Goal: Obtain resource: Download file/media

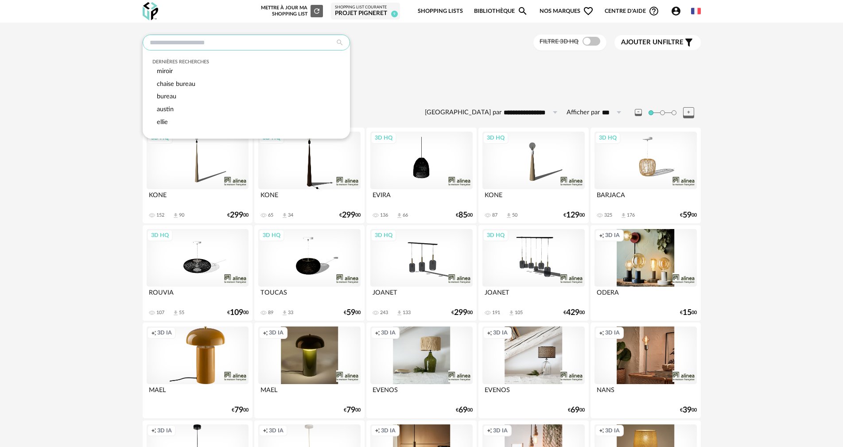
click at [221, 48] on input "text" at bounding box center [246, 43] width 207 height 16
click at [202, 47] on input "text" at bounding box center [246, 43] width 207 height 16
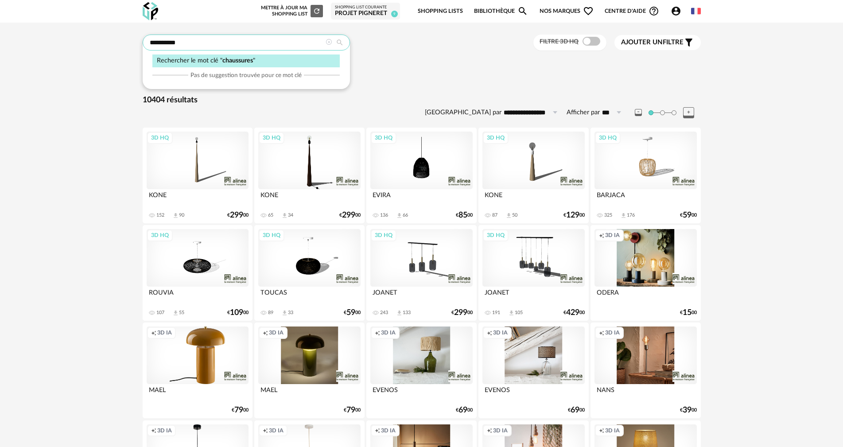
type input "**********"
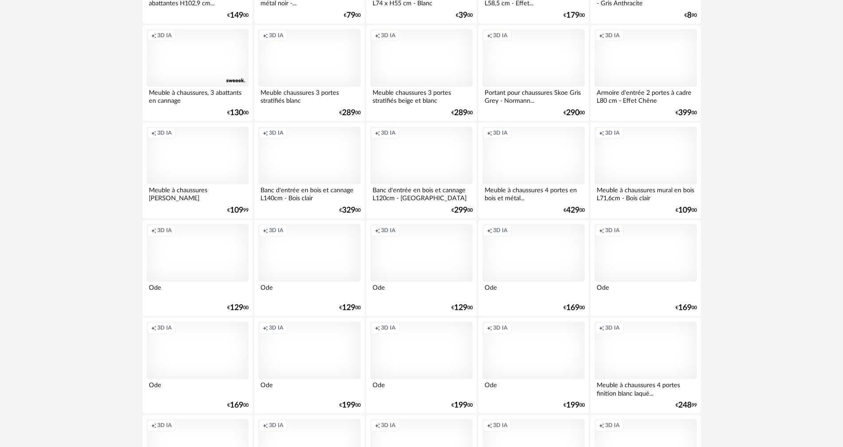
scroll to position [886, 0]
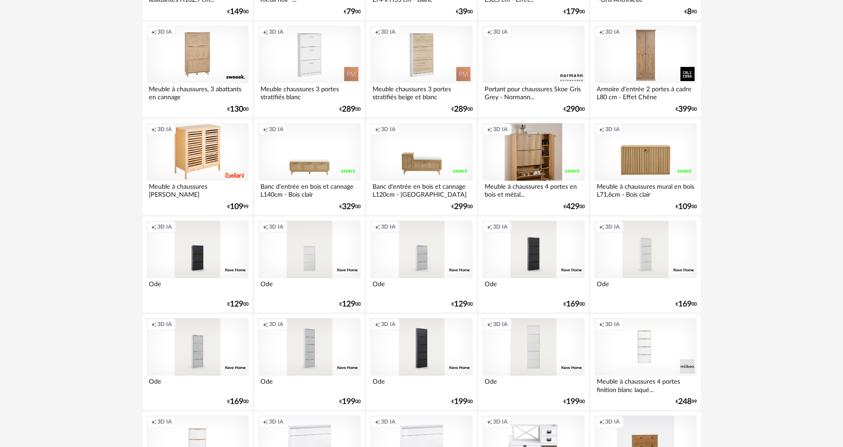
click at [552, 164] on div "Creation icon 3D IA" at bounding box center [534, 152] width 102 height 58
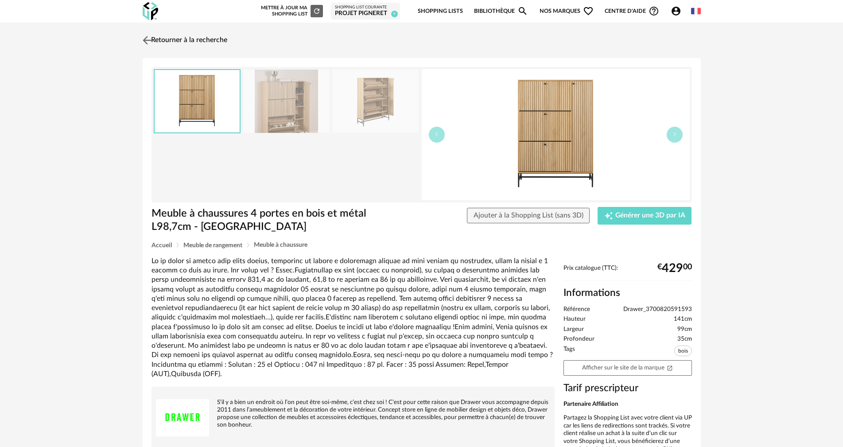
click at [149, 43] on img at bounding box center [147, 40] width 13 height 13
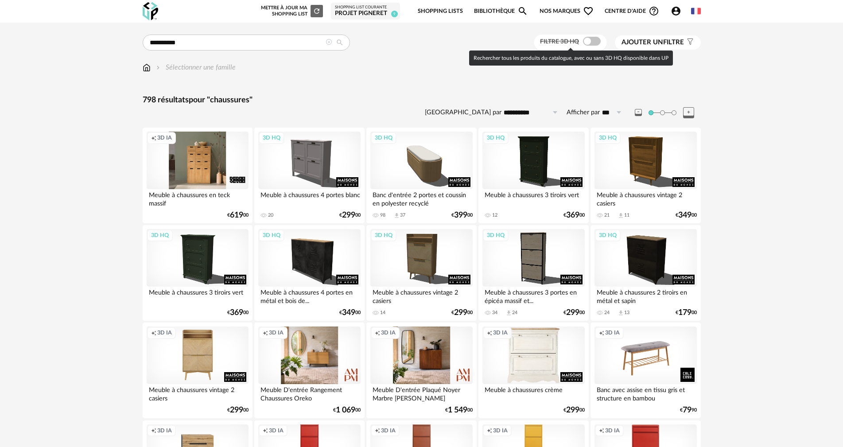
click at [585, 37] on span at bounding box center [592, 41] width 18 height 9
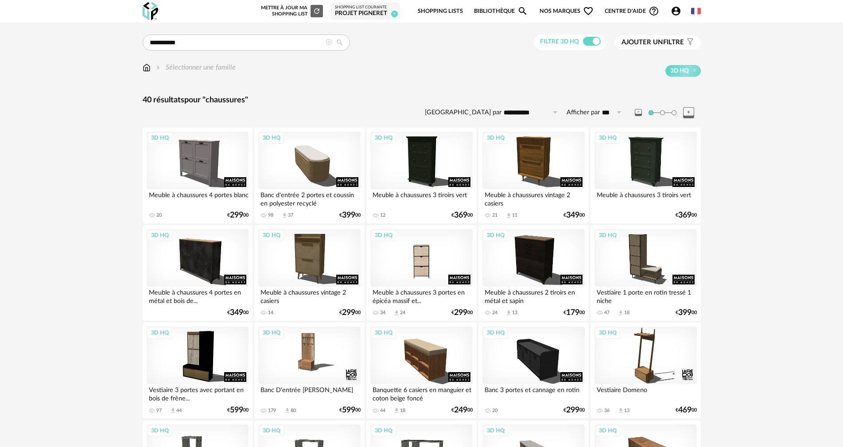
click at [433, 267] on div "3D HQ" at bounding box center [422, 258] width 102 height 58
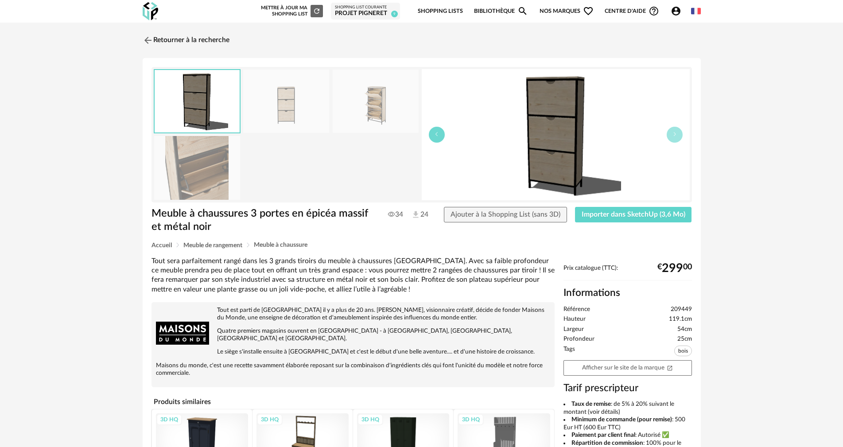
click at [435, 136] on icon "button" at bounding box center [436, 134] width 5 height 5
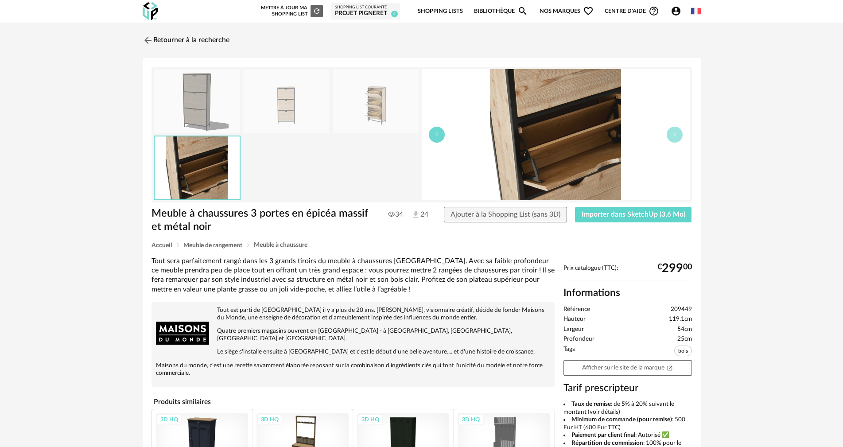
click at [435, 136] on icon "button" at bounding box center [436, 134] width 5 height 5
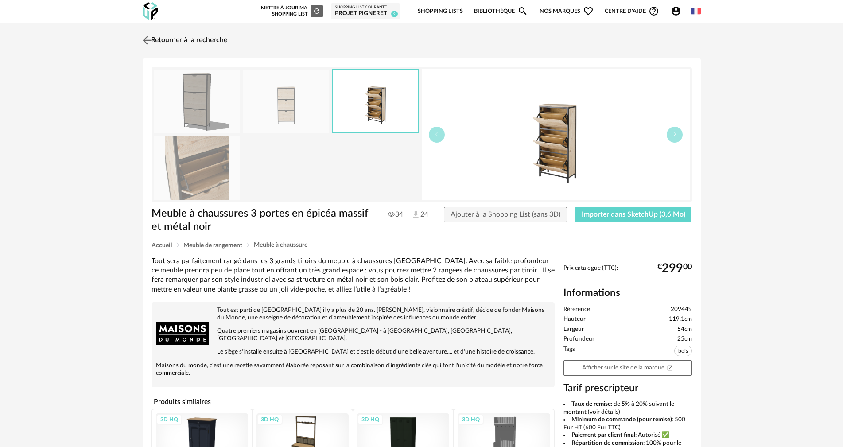
click at [149, 40] on img at bounding box center [147, 40] width 13 height 13
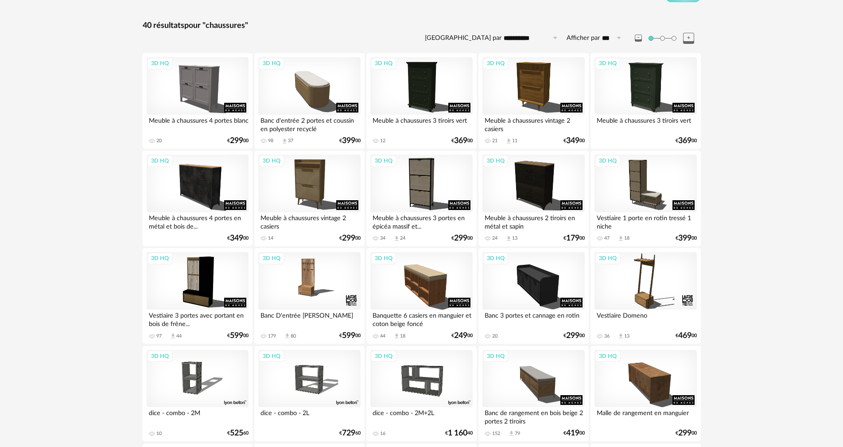
scroll to position [54, 0]
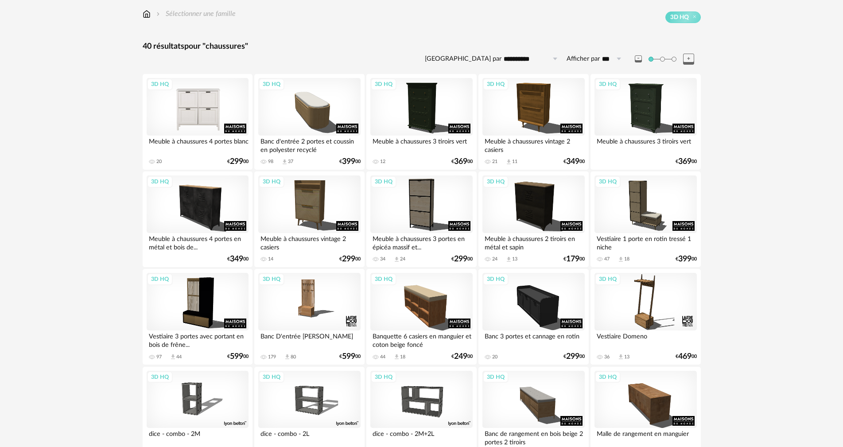
click at [212, 121] on div "3D HQ" at bounding box center [198, 107] width 102 height 58
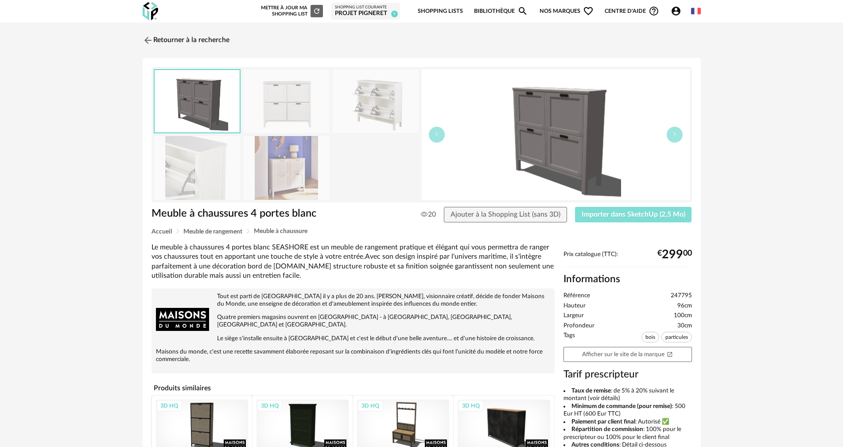
click at [619, 208] on button "Importer dans SketchUp (2,5 Mo)" at bounding box center [633, 215] width 117 height 16
click at [145, 37] on img at bounding box center [147, 40] width 13 height 13
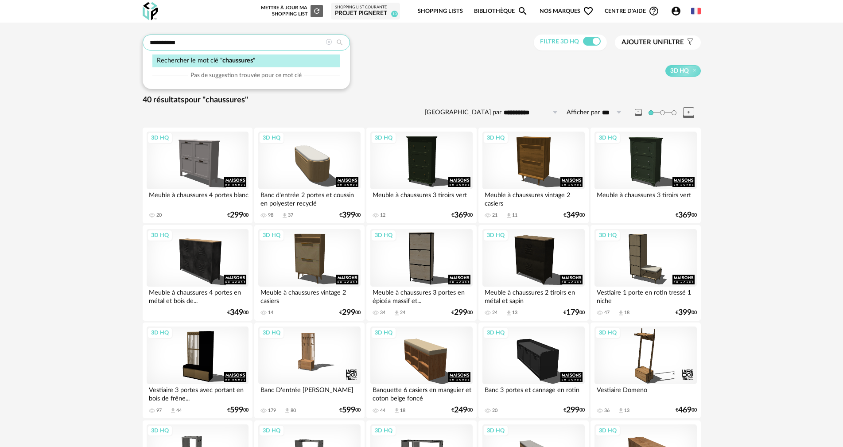
drag, startPoint x: 198, startPoint y: 43, endPoint x: 106, endPoint y: 44, distance: 91.8
type input "******"
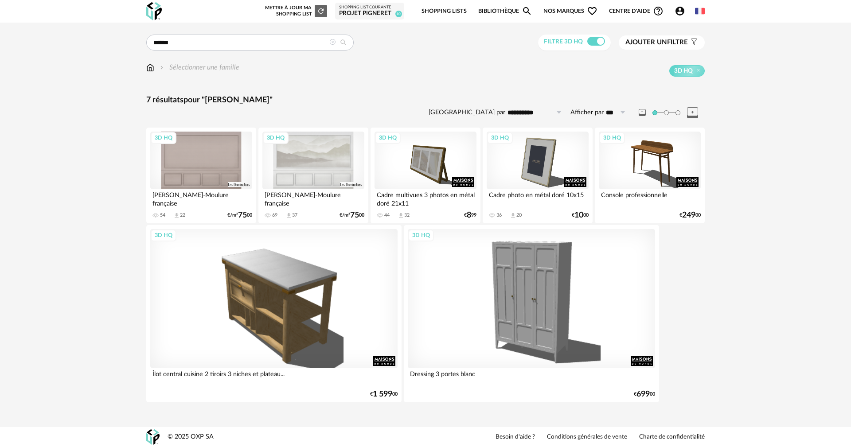
click at [329, 42] on icon at bounding box center [332, 42] width 6 height 6
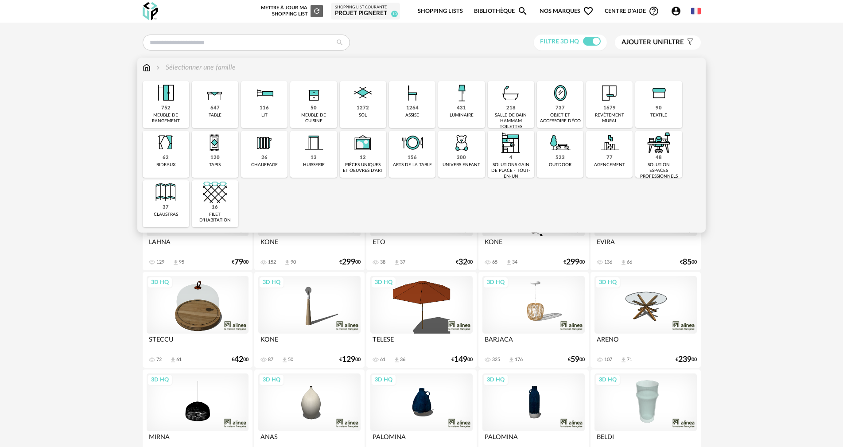
click at [425, 109] on div "1264 assise" at bounding box center [412, 104] width 47 height 47
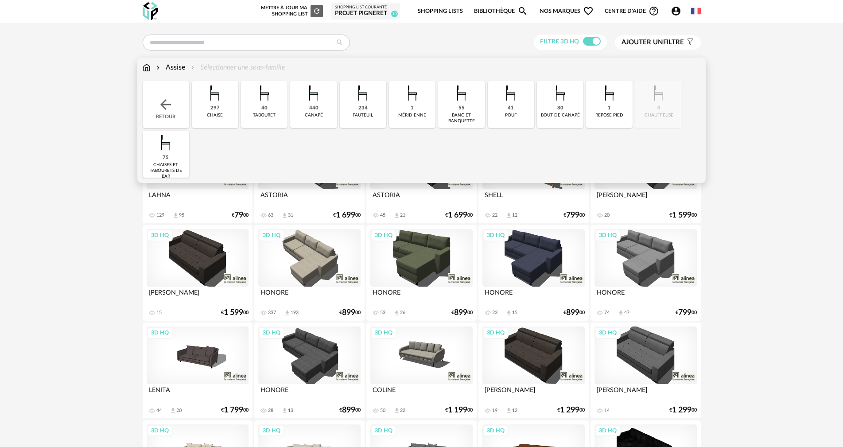
click at [311, 105] on img at bounding box center [314, 93] width 24 height 24
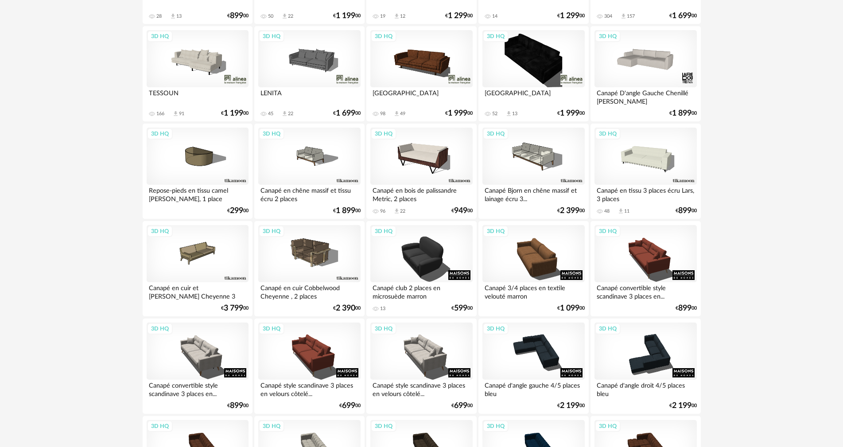
scroll to position [399, 0]
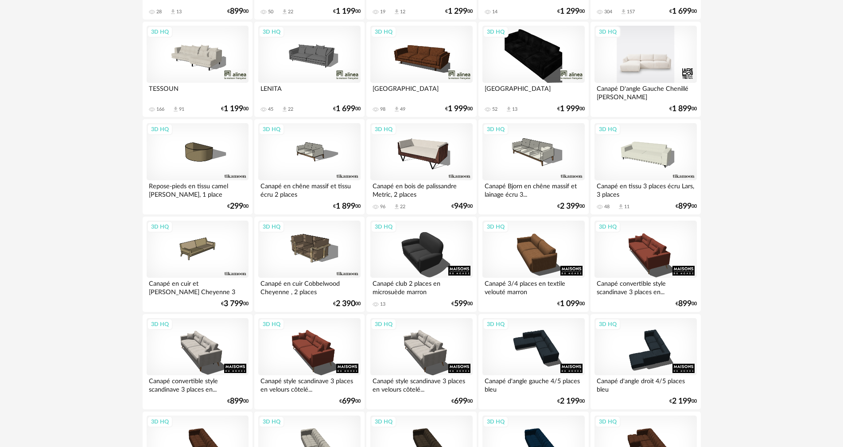
click at [657, 65] on div "3D HQ" at bounding box center [646, 55] width 102 height 58
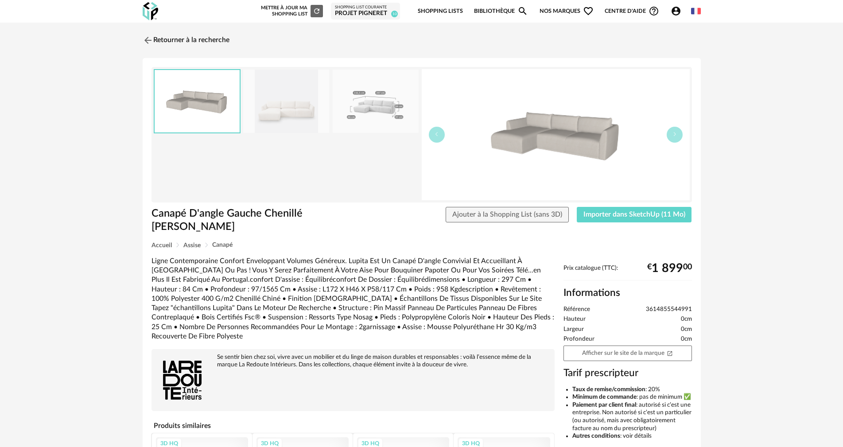
click at [383, 107] on img at bounding box center [376, 101] width 86 height 63
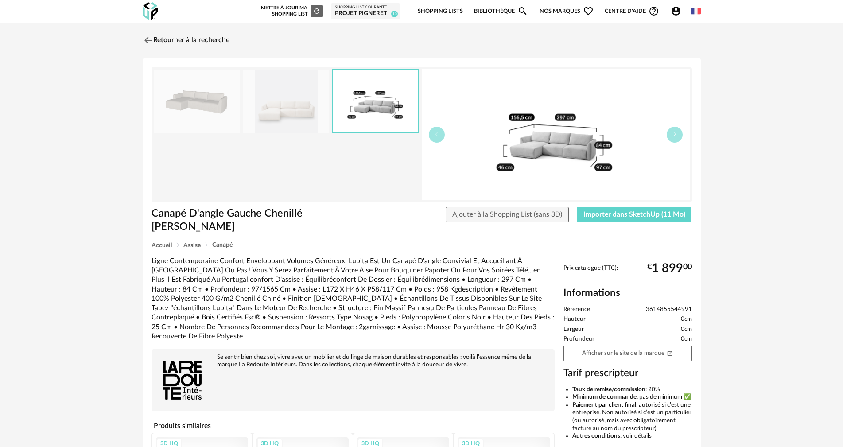
click at [267, 109] on img at bounding box center [286, 101] width 86 height 63
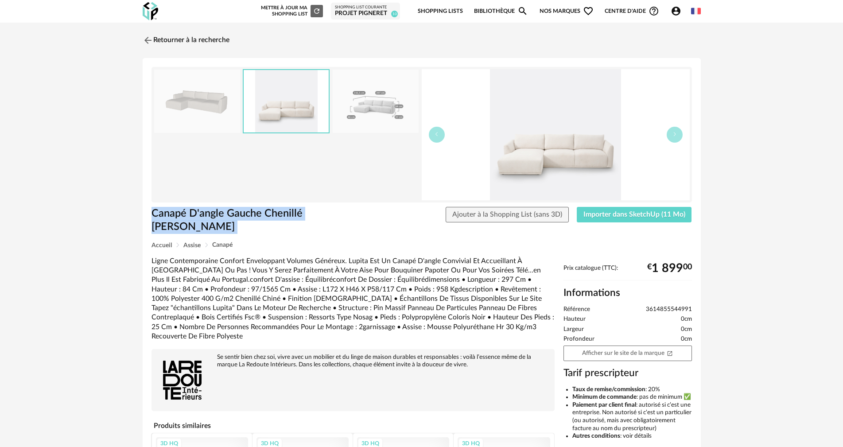
drag, startPoint x: 375, startPoint y: 211, endPoint x: 144, endPoint y: 210, distance: 231.4
click at [144, 210] on div "Canapé D'angle Gauche Chenillé Chiné Lupita Canapé D'angle Gauche Chenillé Chin…" at bounding box center [422, 304] width 558 height 493
copy div "Canapé D'angle Gauche Chenillé Chiné Lupita Ajouter à la Shopping List (sans 3D…"
click at [761, 200] on div "Retourner à la recherche Canapé D'angle Gauche Chenillé Chiné Lupita Canapé D'a…" at bounding box center [421, 295] width 843 height 545
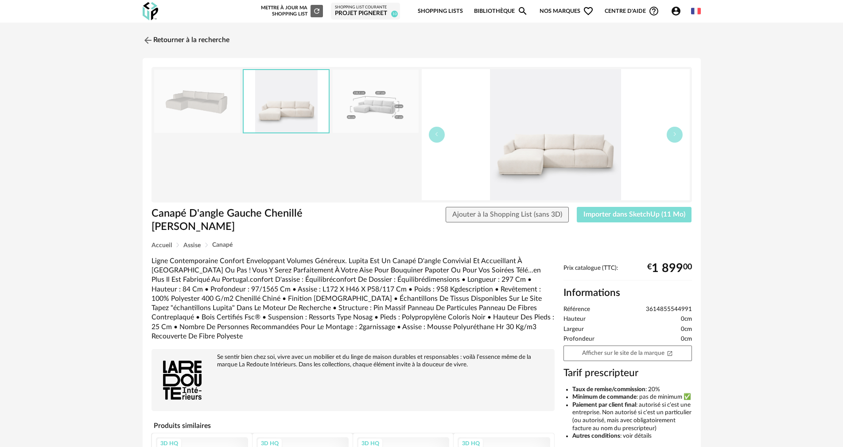
click at [632, 217] on span "Importer dans SketchUp (11 Mo)" at bounding box center [635, 214] width 102 height 7
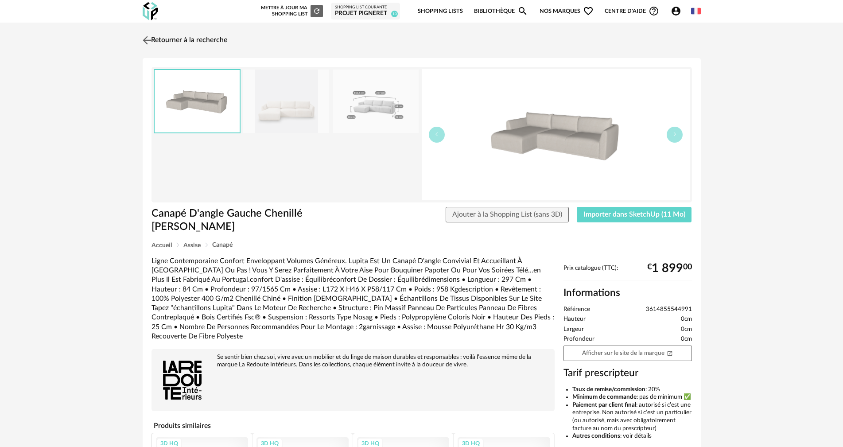
click at [148, 40] on img at bounding box center [147, 40] width 13 height 13
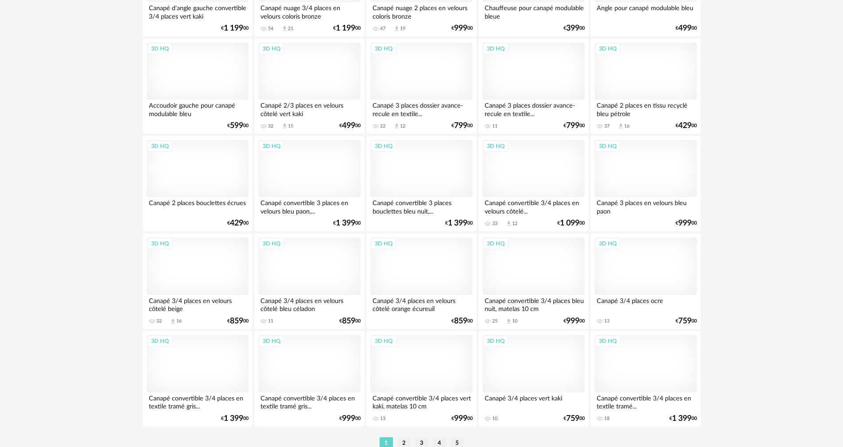
scroll to position [1690, 0]
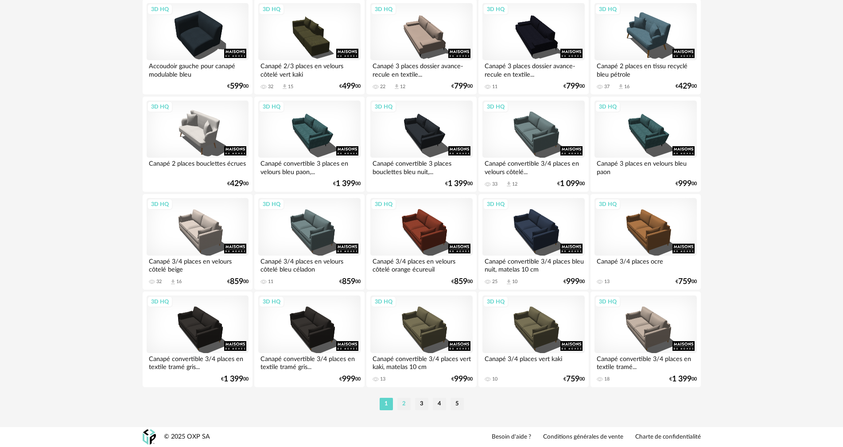
click at [406, 402] on li "2" at bounding box center [404, 404] width 13 height 12
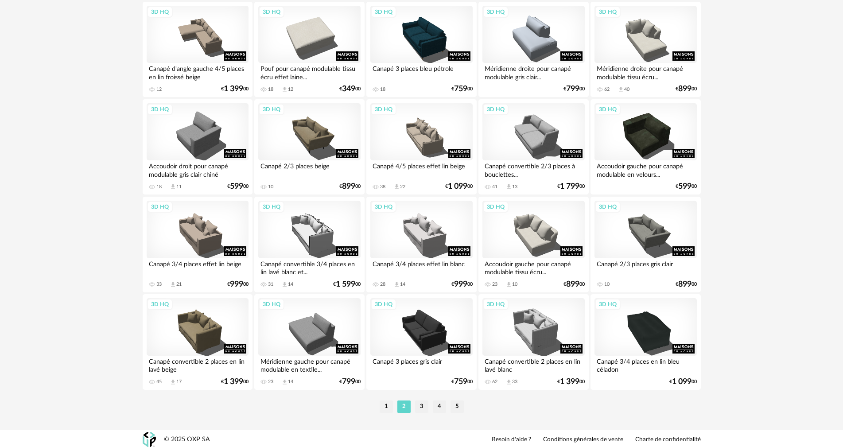
scroll to position [1690, 0]
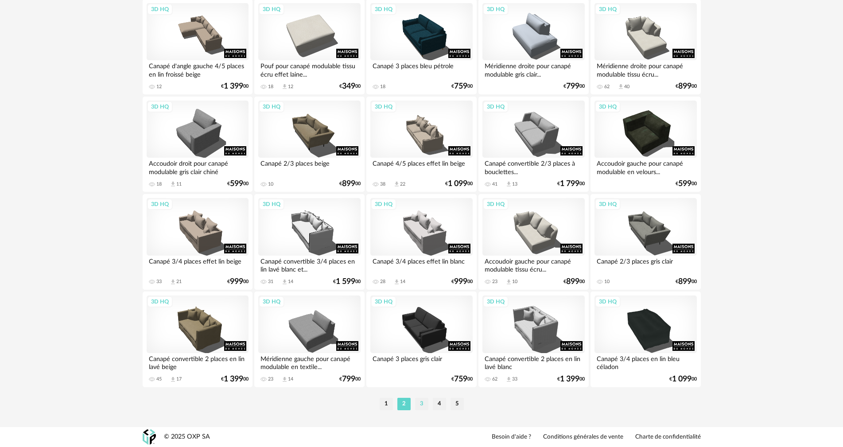
click at [422, 403] on li "3" at bounding box center [421, 404] width 13 height 12
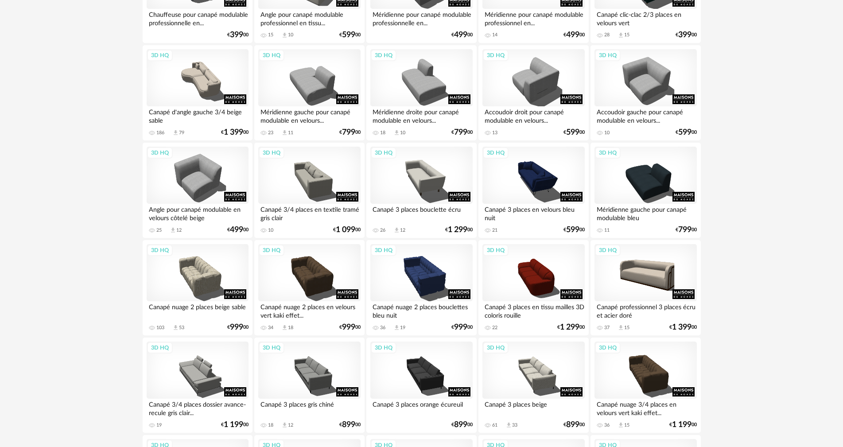
scroll to position [1374, 0]
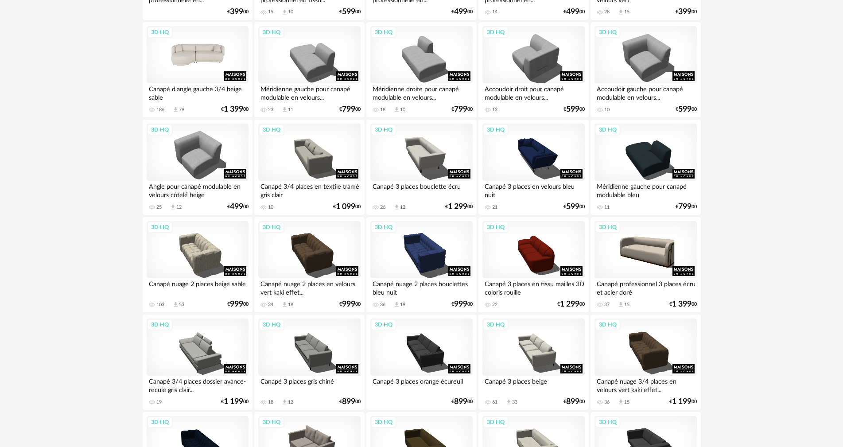
click at [218, 67] on div "3D HQ" at bounding box center [198, 55] width 102 height 58
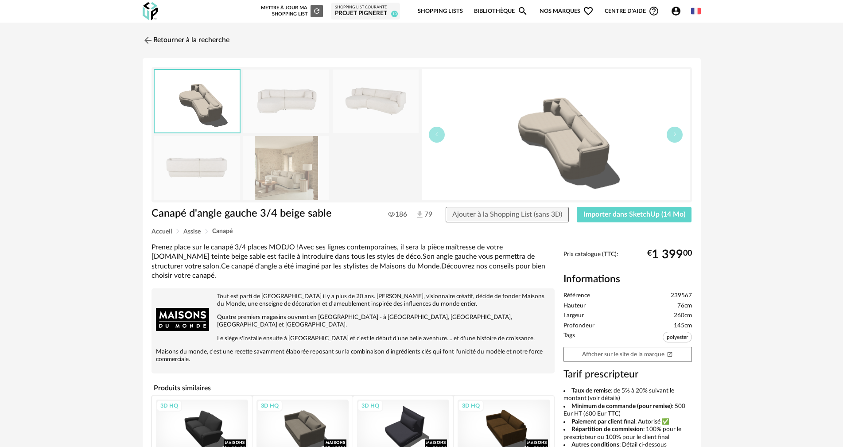
click at [285, 170] on img at bounding box center [286, 167] width 86 height 63
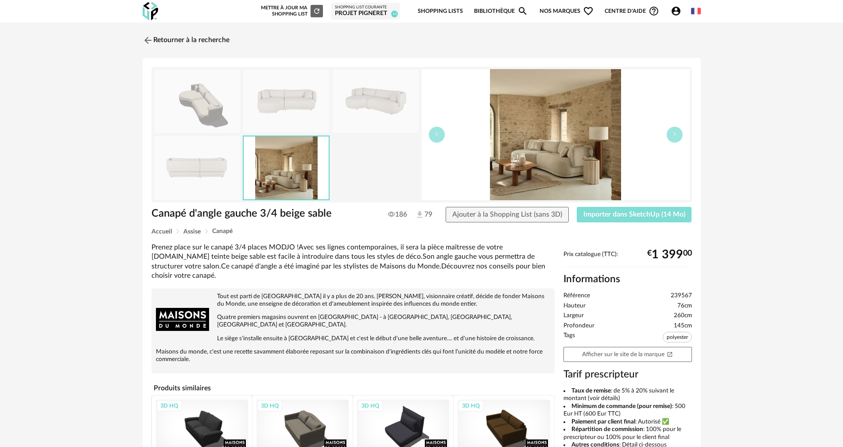
click at [629, 209] on button "Importer dans SketchUp (14 Mo)" at bounding box center [634, 215] width 115 height 16
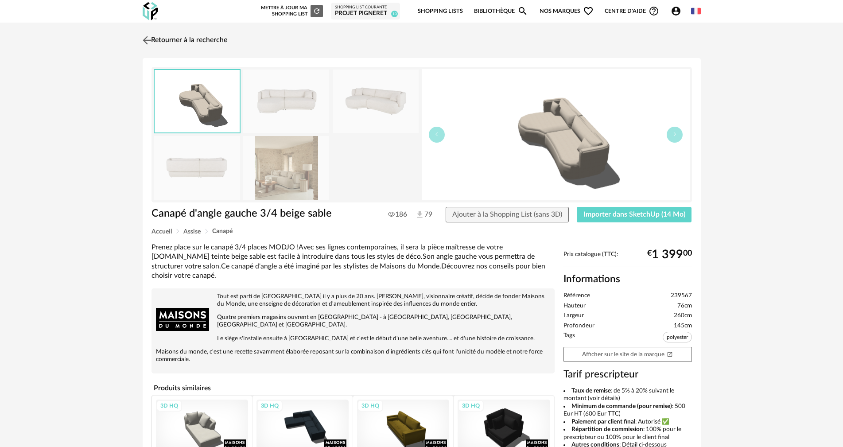
click at [144, 35] on img at bounding box center [147, 40] width 13 height 13
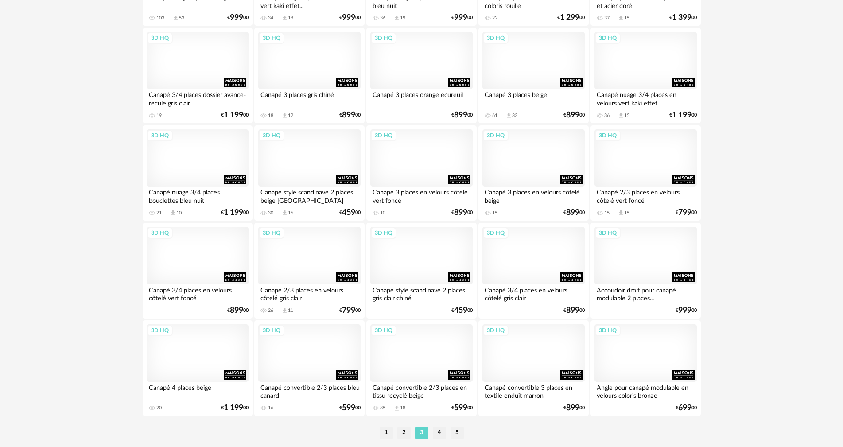
scroll to position [1690, 0]
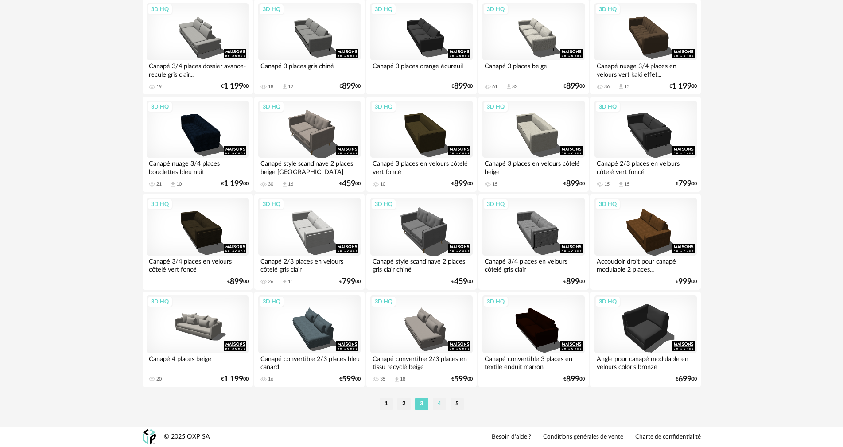
click at [439, 403] on li "4" at bounding box center [439, 404] width 13 height 12
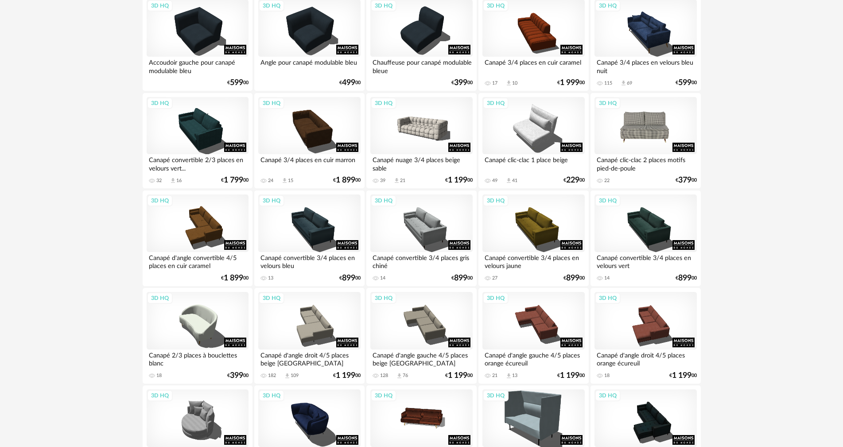
scroll to position [621, 0]
click at [763, 199] on div "**********" at bounding box center [421, 449] width 843 height 2095
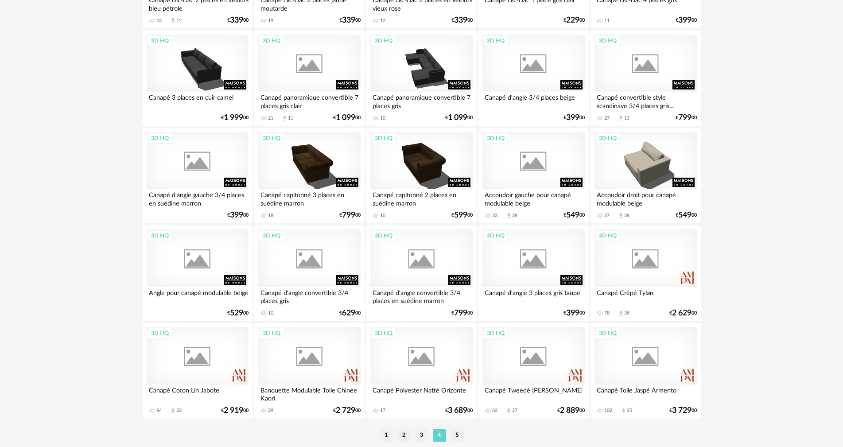
scroll to position [1690, 0]
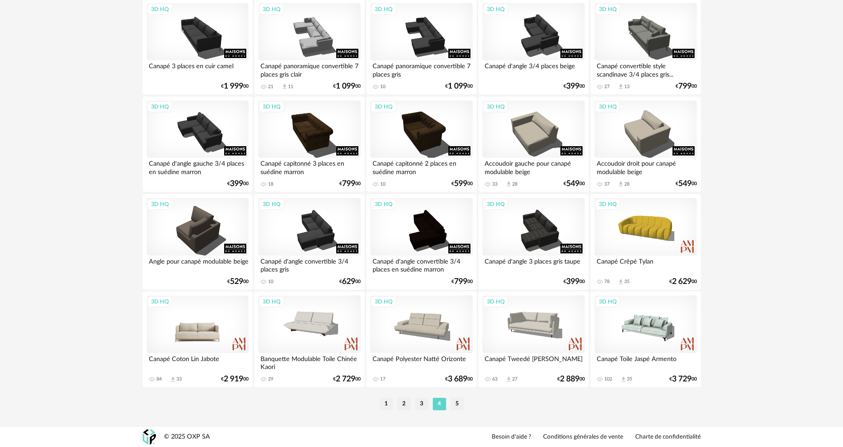
click at [191, 323] on div "3D HQ" at bounding box center [198, 325] width 102 height 58
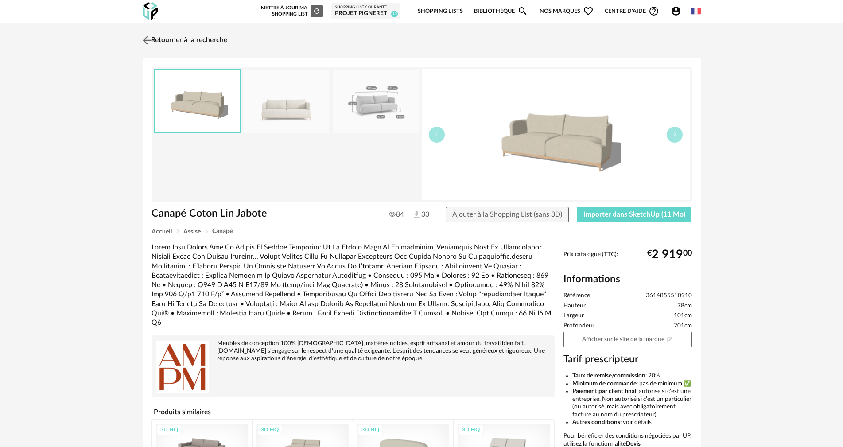
click at [146, 39] on img at bounding box center [147, 40] width 13 height 13
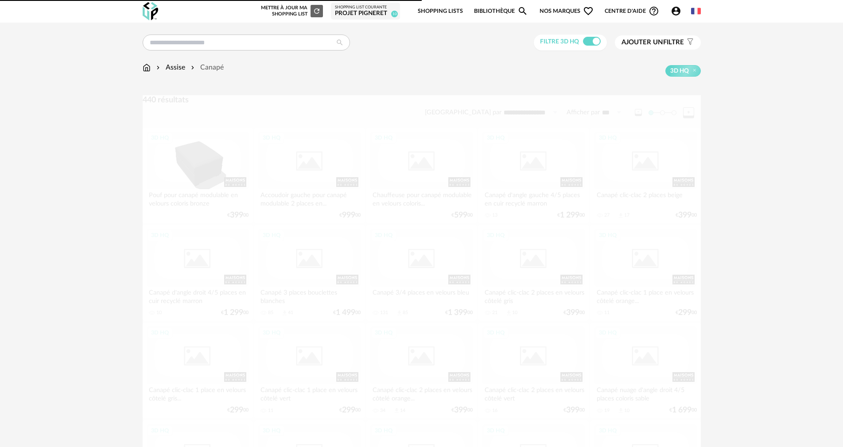
scroll to position [1690, 0]
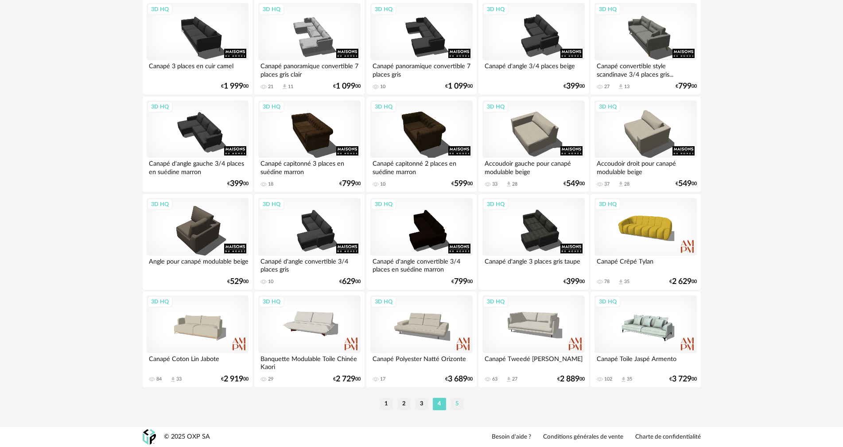
click at [454, 405] on li "5" at bounding box center [457, 404] width 13 height 12
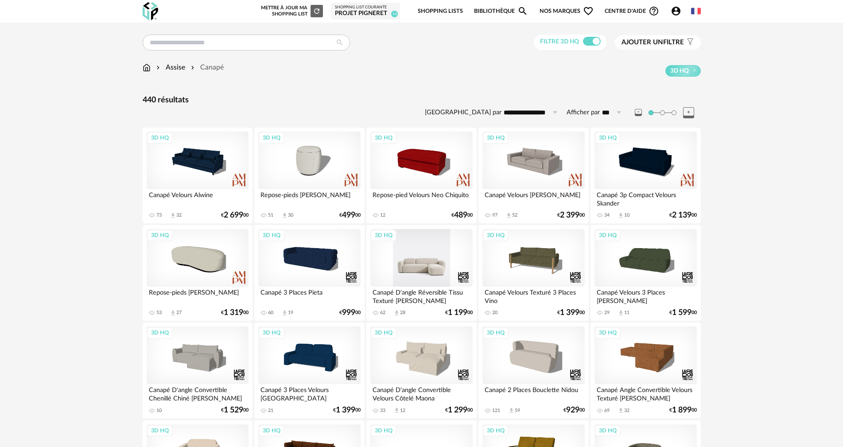
click at [429, 267] on div "3D HQ" at bounding box center [422, 258] width 102 height 58
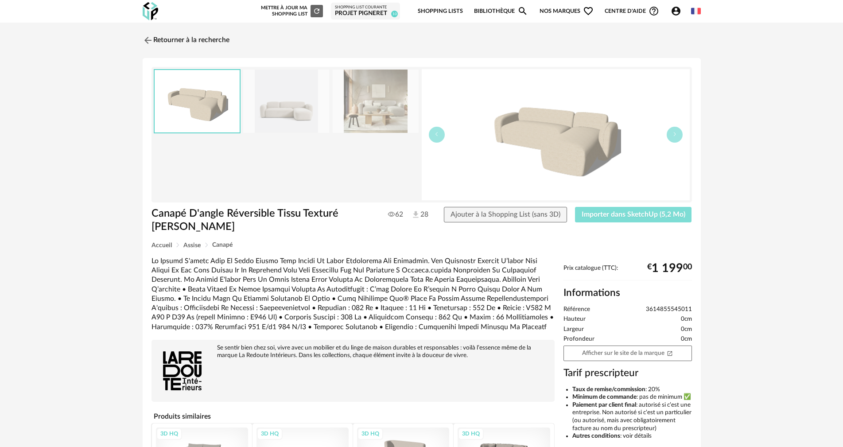
click at [659, 212] on span "Importer dans SketchUp (5,2 Mo)" at bounding box center [634, 214] width 104 height 7
click at [144, 36] on img at bounding box center [147, 40] width 13 height 13
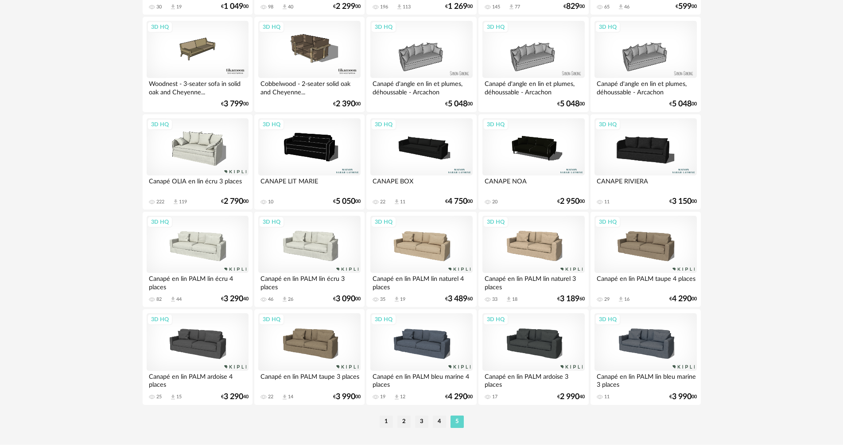
scroll to position [519, 0]
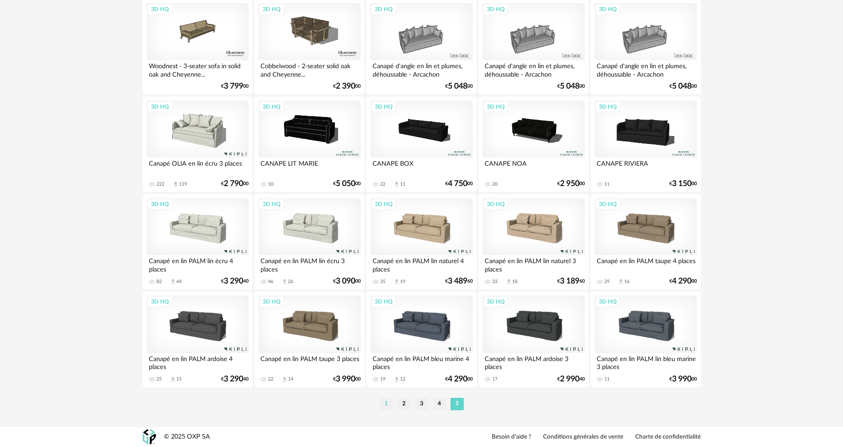
click at [389, 406] on li "1" at bounding box center [386, 404] width 13 height 12
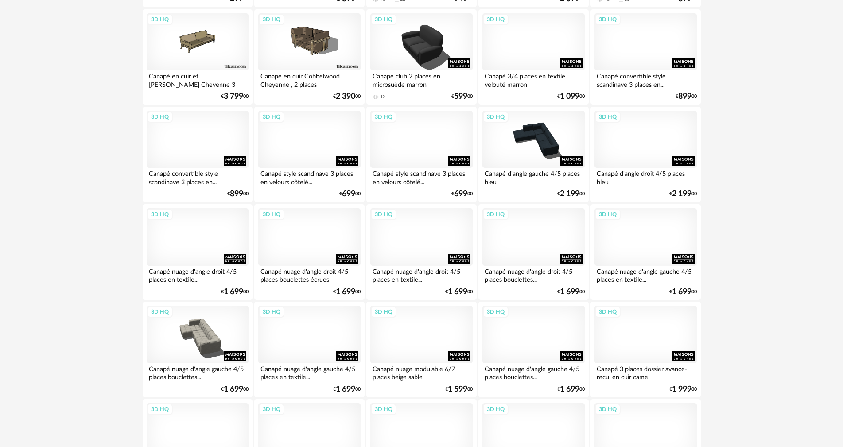
scroll to position [621, 0]
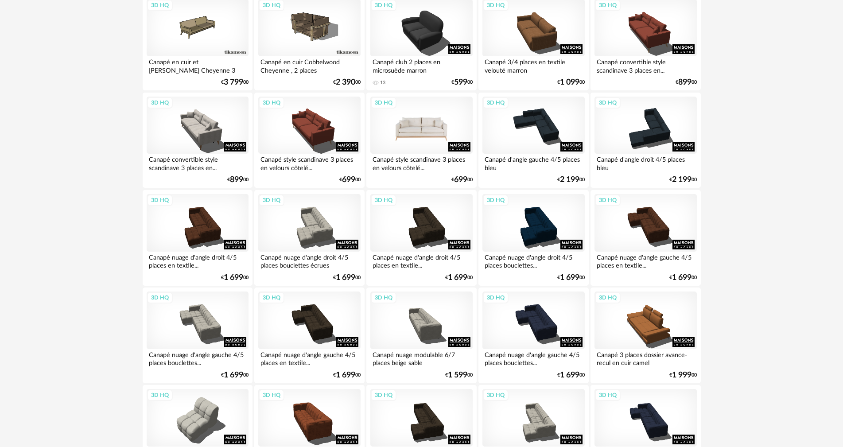
click at [437, 127] on div "3D HQ" at bounding box center [422, 126] width 102 height 58
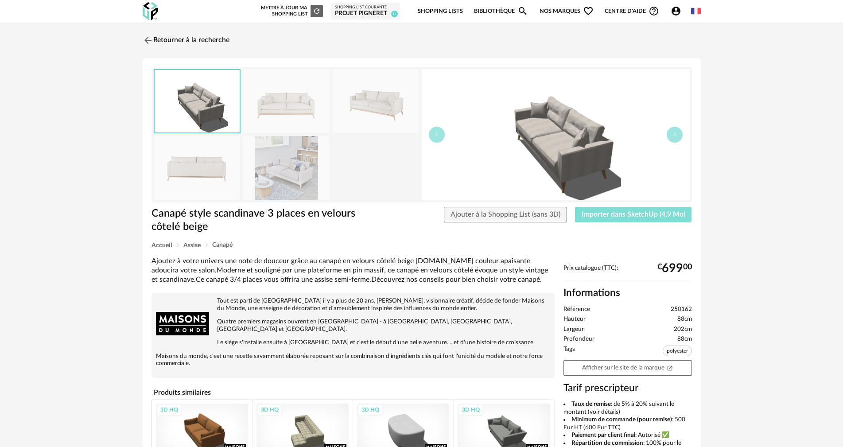
click at [662, 216] on span "Importer dans SketchUp (4,9 Mo)" at bounding box center [634, 214] width 104 height 7
click at [147, 35] on img at bounding box center [147, 40] width 13 height 13
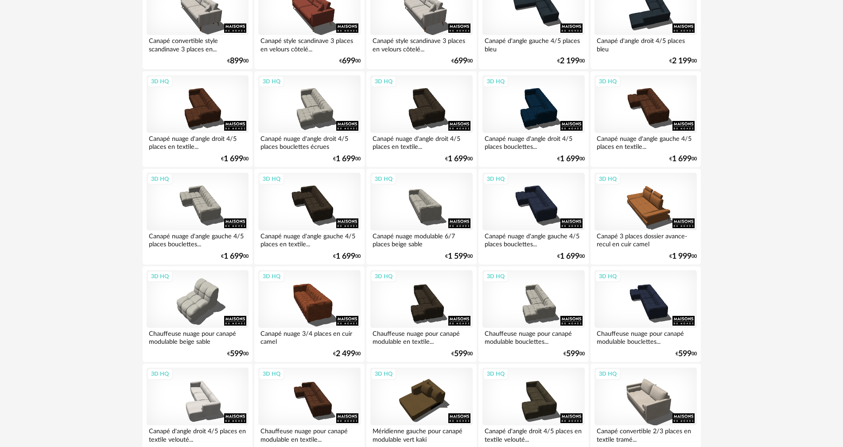
scroll to position [754, 0]
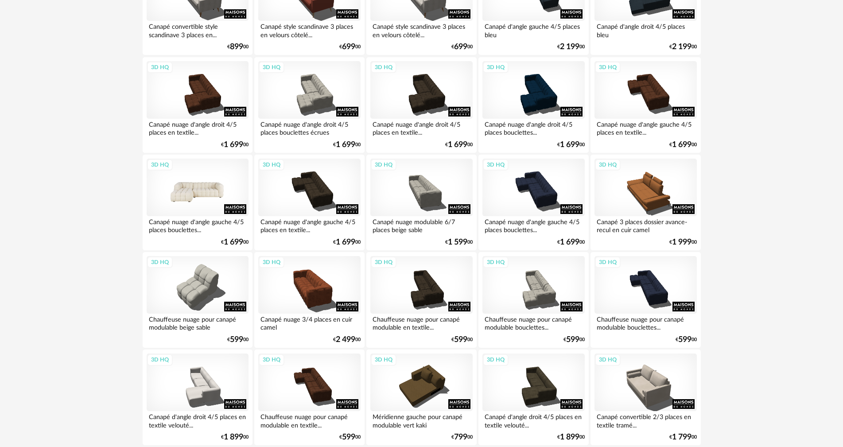
click at [201, 195] on div "3D HQ" at bounding box center [198, 188] width 102 height 58
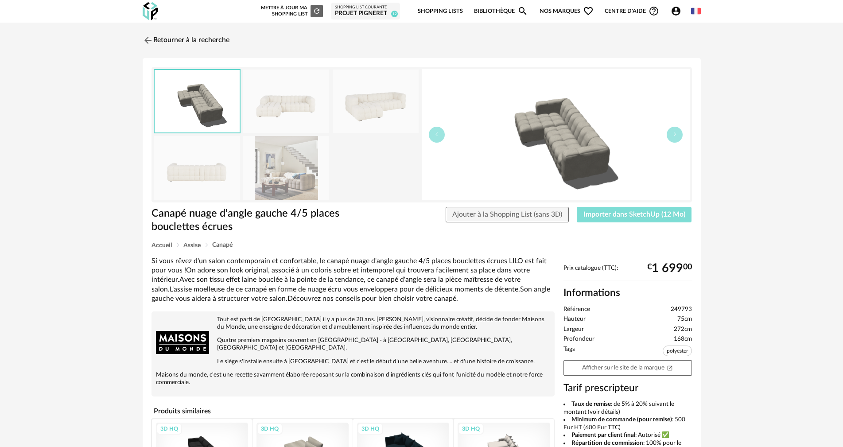
click at [631, 216] on span "Importer dans SketchUp (12 Mo)" at bounding box center [635, 214] width 102 height 7
click at [144, 38] on img at bounding box center [147, 40] width 13 height 13
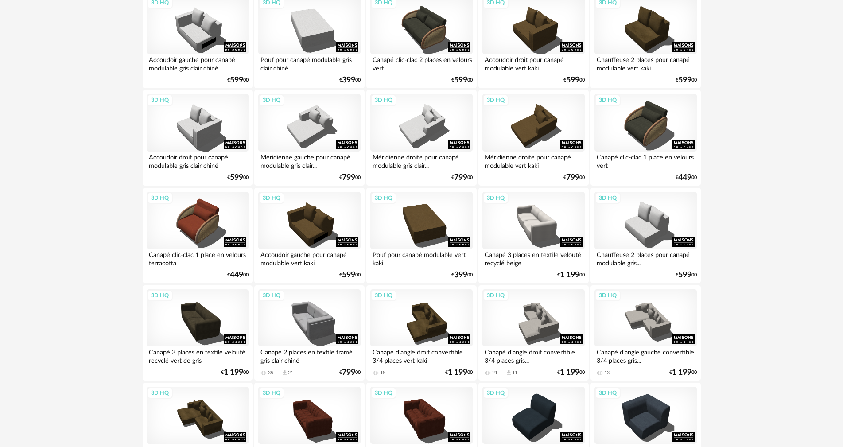
scroll to position [1241, 0]
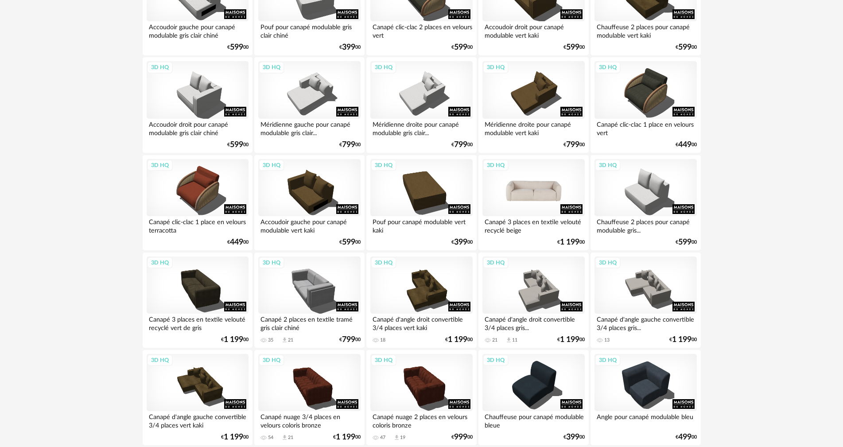
click at [523, 199] on div "3D HQ" at bounding box center [534, 188] width 102 height 58
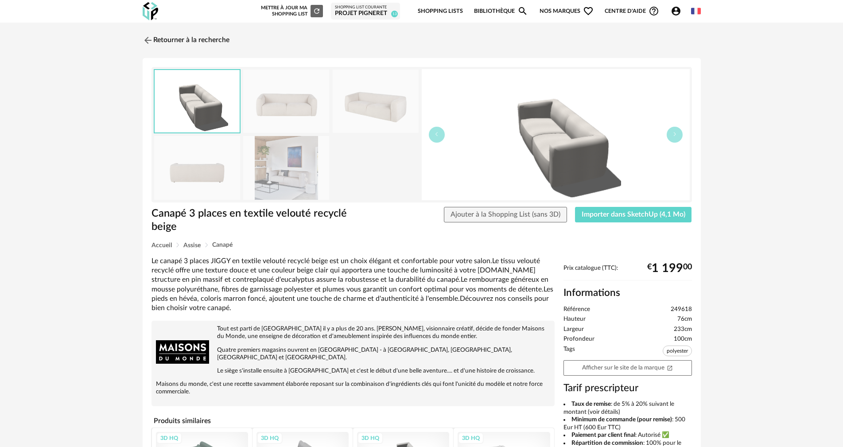
click at [302, 176] on img at bounding box center [286, 167] width 86 height 63
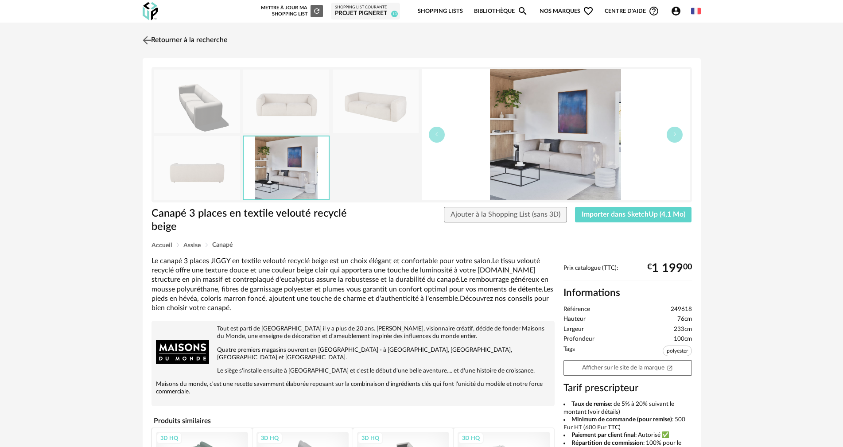
click at [148, 45] on img at bounding box center [147, 40] width 13 height 13
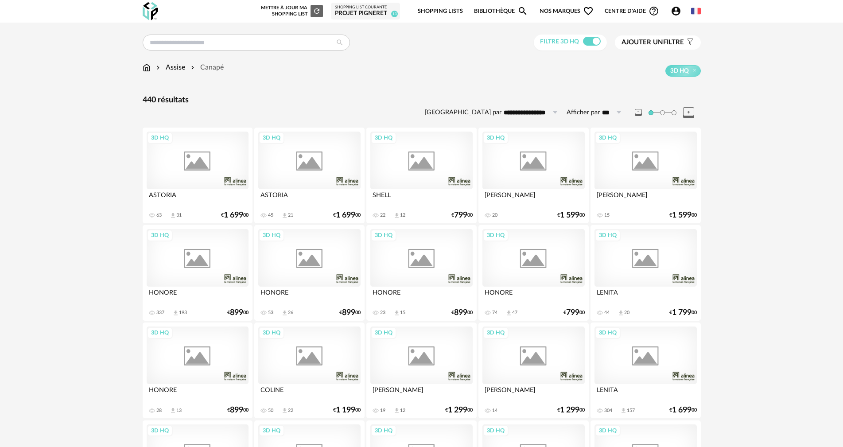
scroll to position [1241, 0]
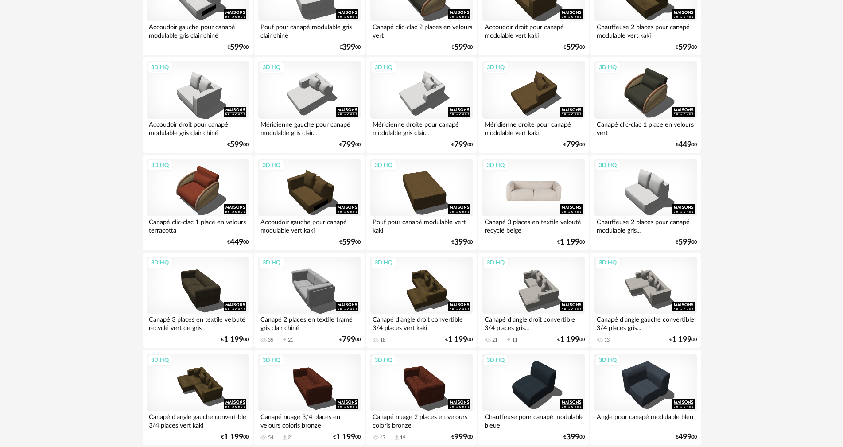
click at [526, 199] on div "3D HQ" at bounding box center [534, 188] width 102 height 58
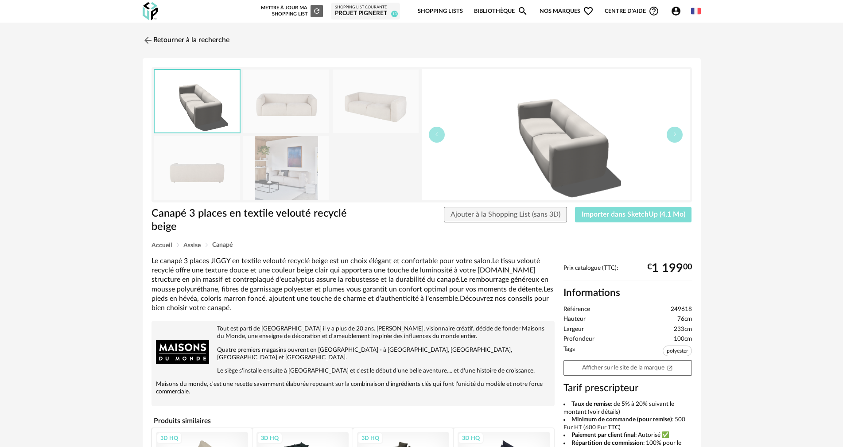
click at [644, 214] on span "Importer dans SketchUp (4,1 Mo)" at bounding box center [634, 214] width 104 height 7
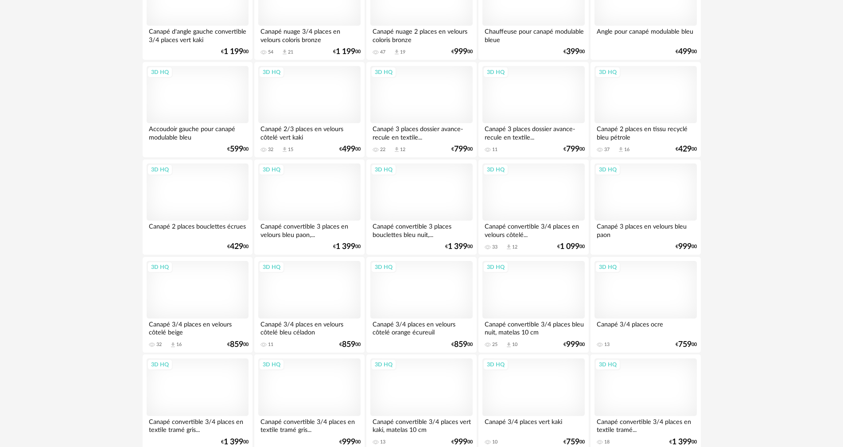
scroll to position [1659, 0]
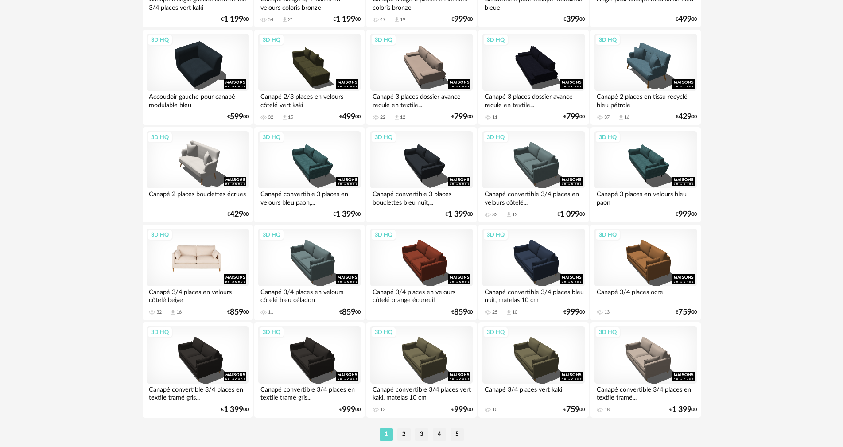
click at [208, 272] on div "3D HQ" at bounding box center [198, 258] width 102 height 58
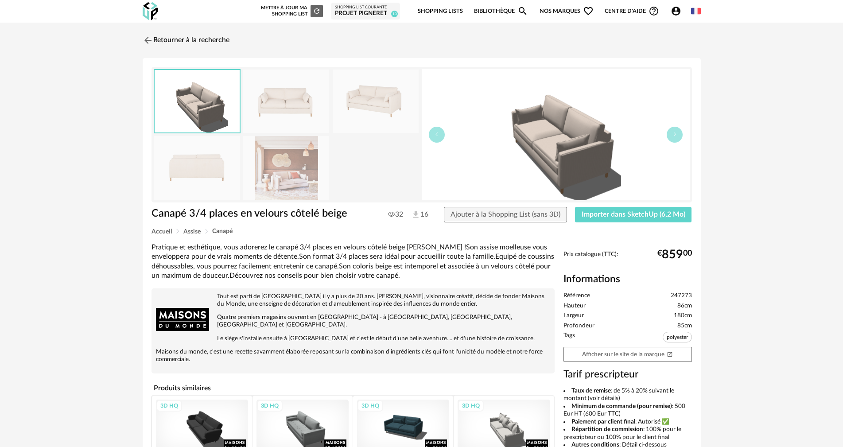
click at [289, 174] on img at bounding box center [286, 167] width 86 height 63
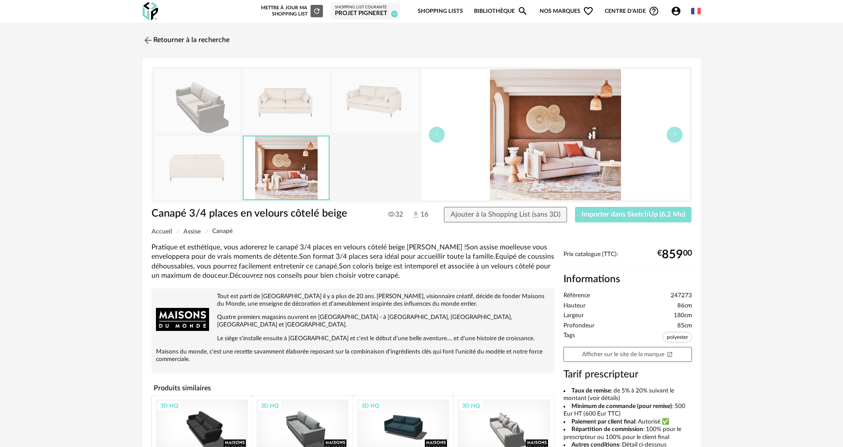
click at [652, 213] on span "Importer dans SketchUp (6,2 Mo)" at bounding box center [634, 214] width 104 height 7
click at [151, 39] on img at bounding box center [147, 40] width 13 height 13
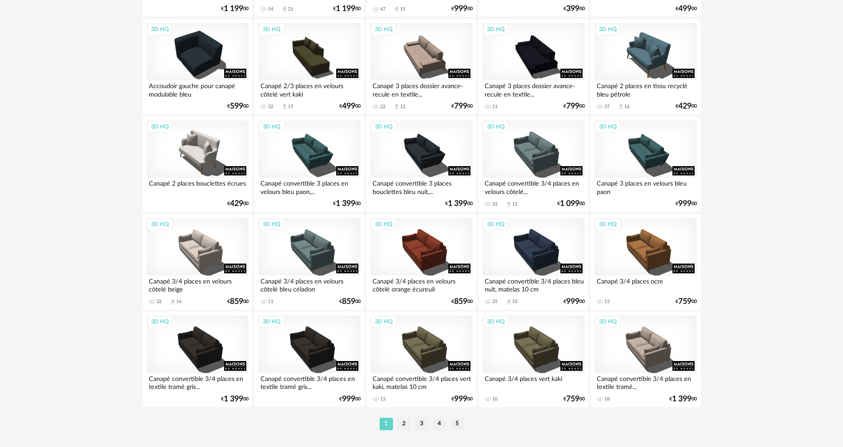
scroll to position [1690, 0]
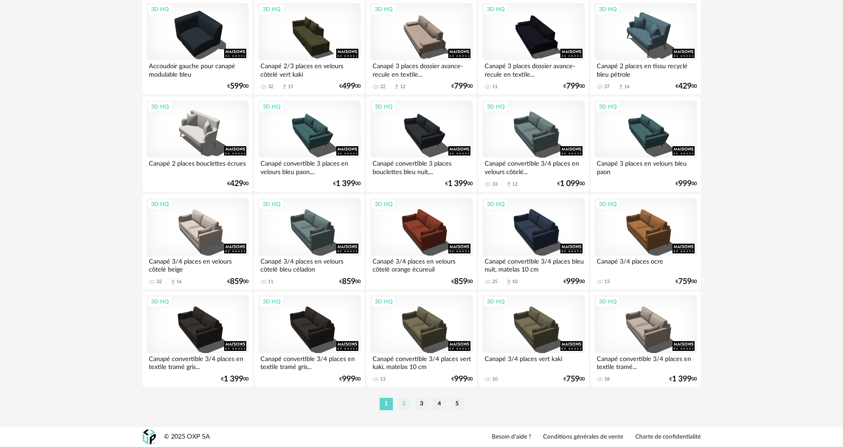
click at [404, 406] on li "2" at bounding box center [404, 404] width 13 height 12
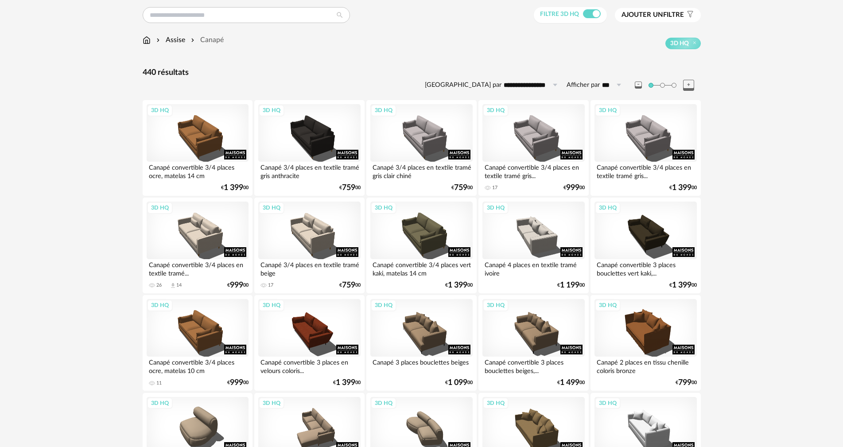
scroll to position [133, 0]
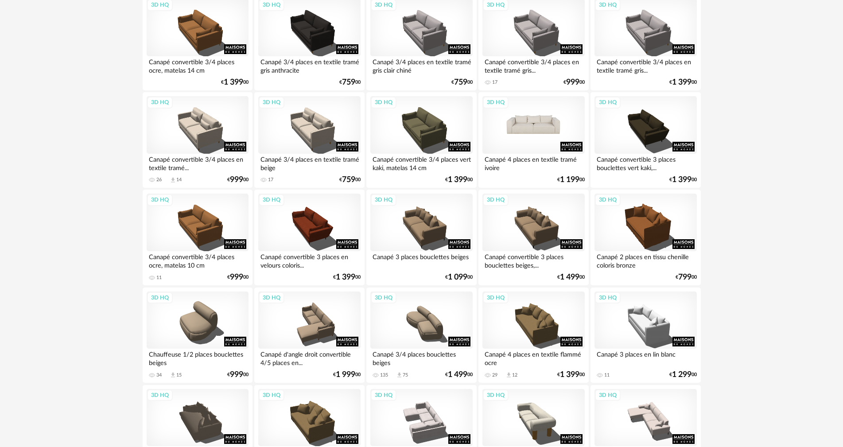
click at [548, 134] on div "3D HQ" at bounding box center [534, 125] width 102 height 58
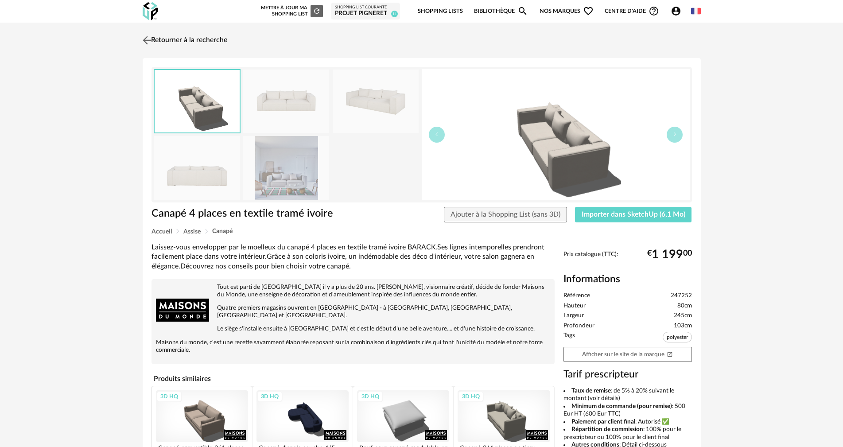
click at [146, 44] on img at bounding box center [147, 40] width 13 height 13
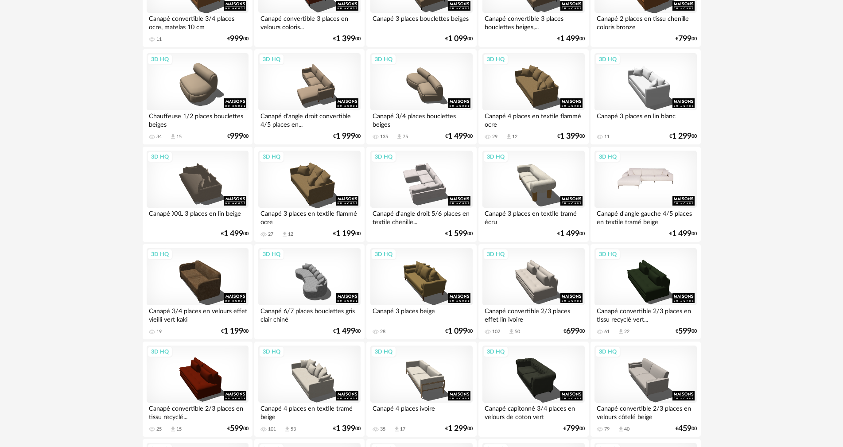
scroll to position [399, 0]
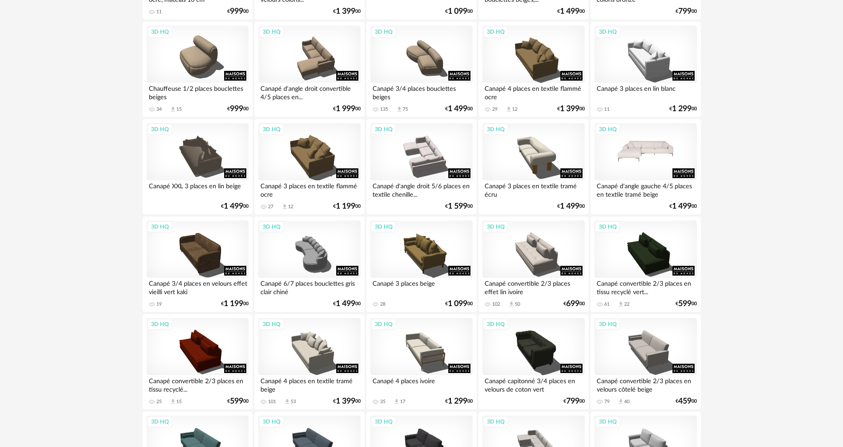
click at [624, 157] on div "3D HQ" at bounding box center [646, 152] width 102 height 58
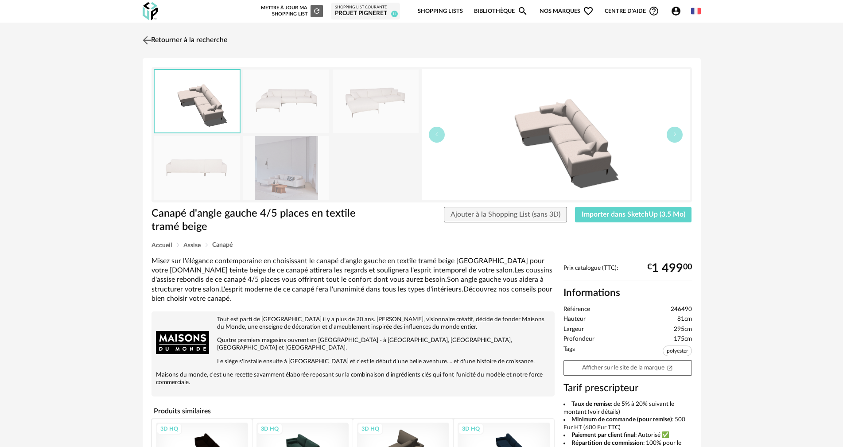
click at [145, 39] on img at bounding box center [147, 40] width 13 height 13
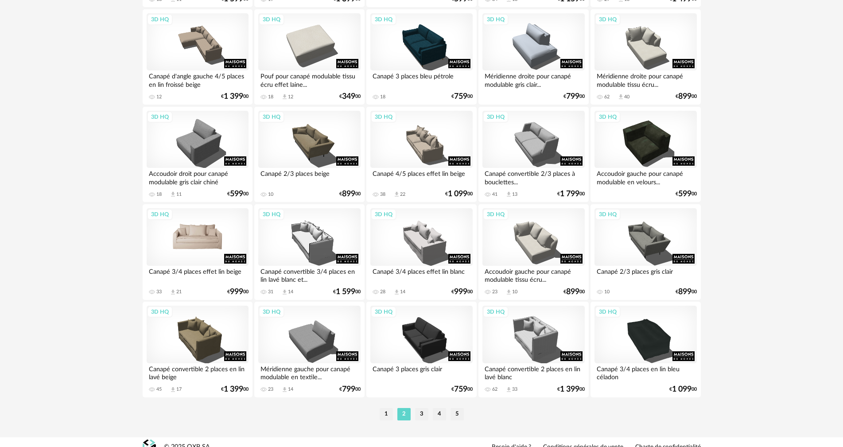
scroll to position [1690, 0]
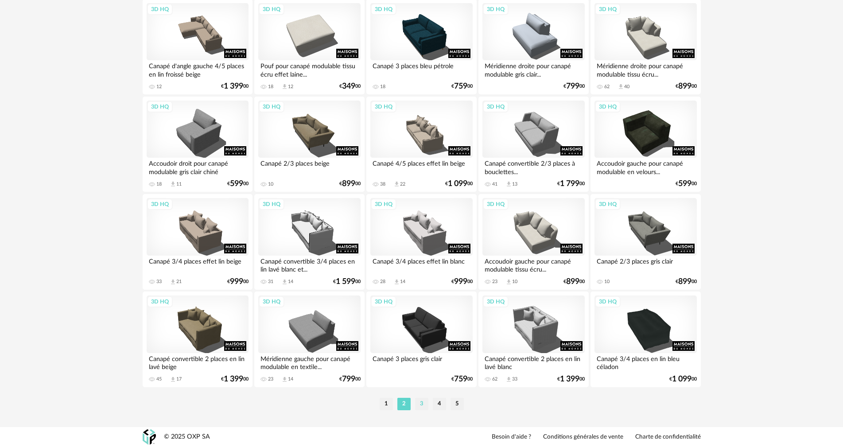
click at [422, 403] on li "3" at bounding box center [421, 404] width 13 height 12
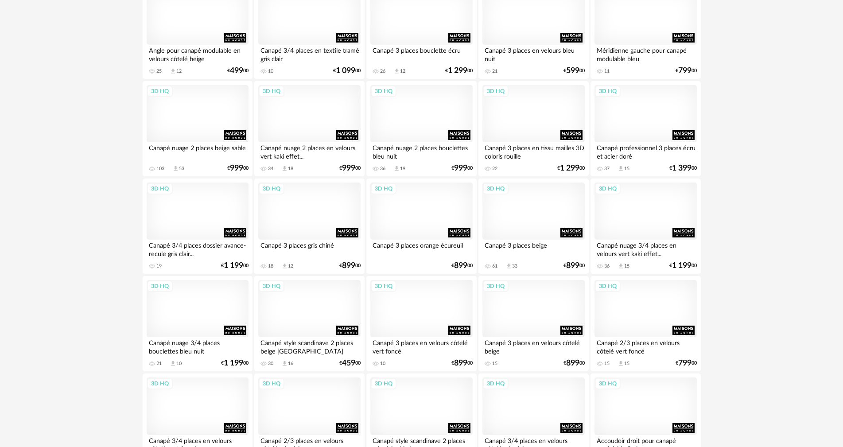
scroll to position [1551, 0]
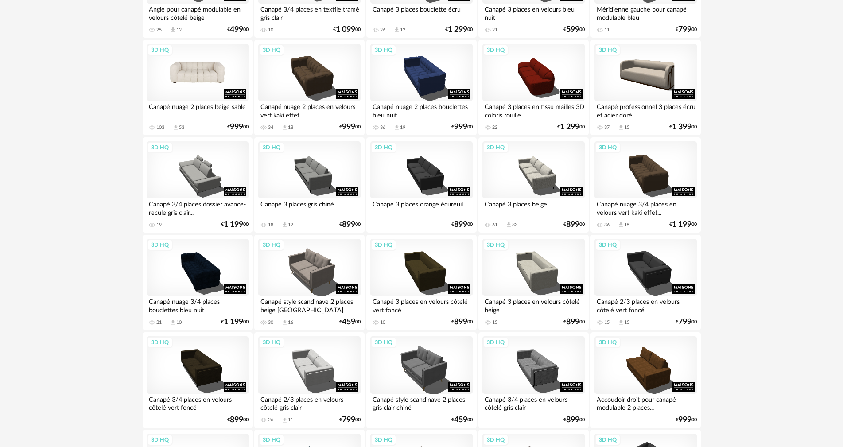
click at [213, 80] on div "3D HQ" at bounding box center [198, 73] width 102 height 58
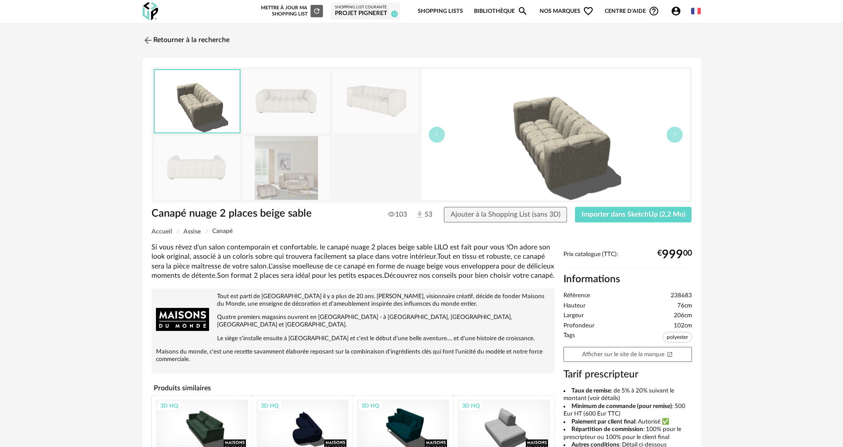
click at [287, 178] on img at bounding box center [286, 167] width 86 height 63
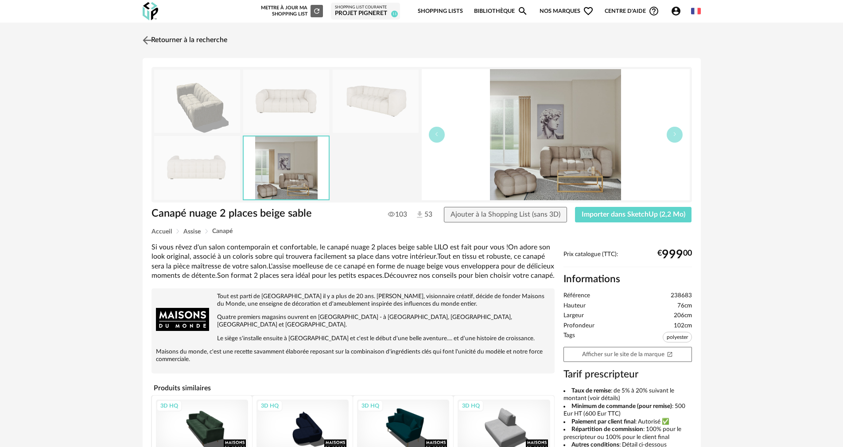
click at [147, 43] on img at bounding box center [147, 40] width 13 height 13
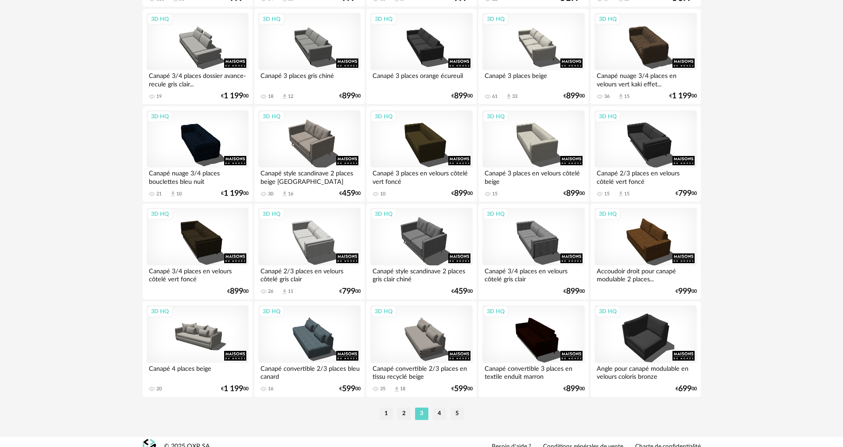
scroll to position [1690, 0]
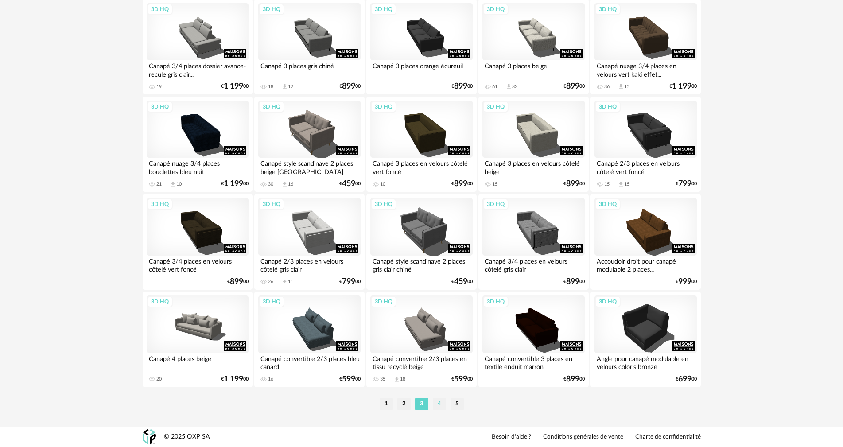
click at [442, 402] on li "4" at bounding box center [439, 404] width 13 height 12
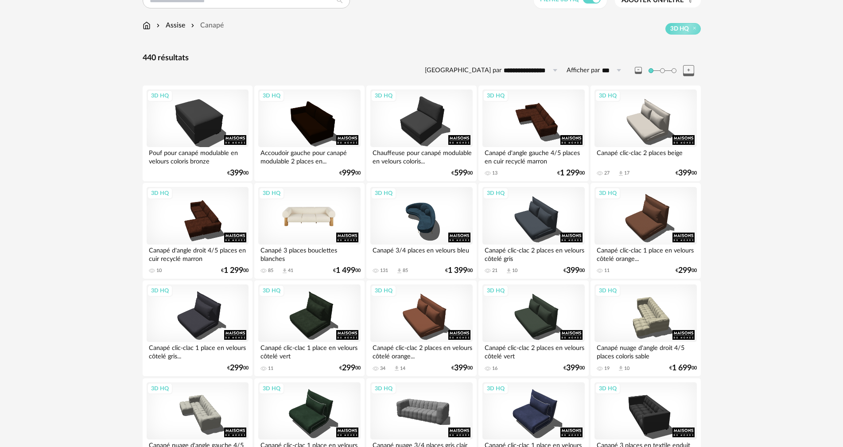
scroll to position [44, 0]
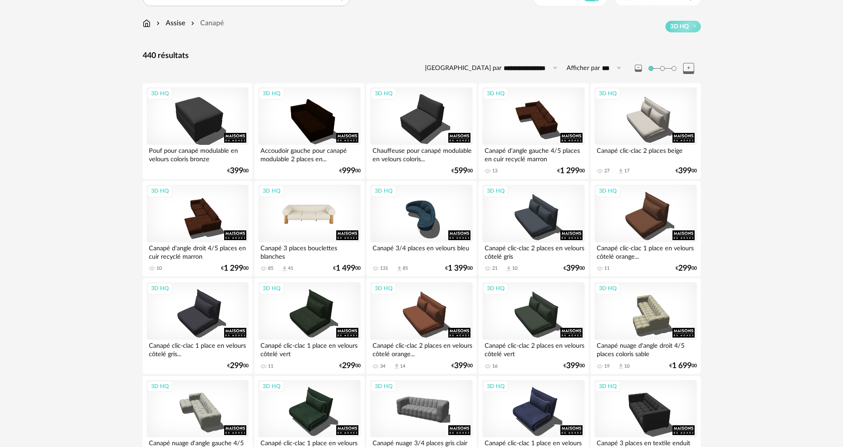
click at [319, 227] on div "3D HQ" at bounding box center [309, 214] width 102 height 58
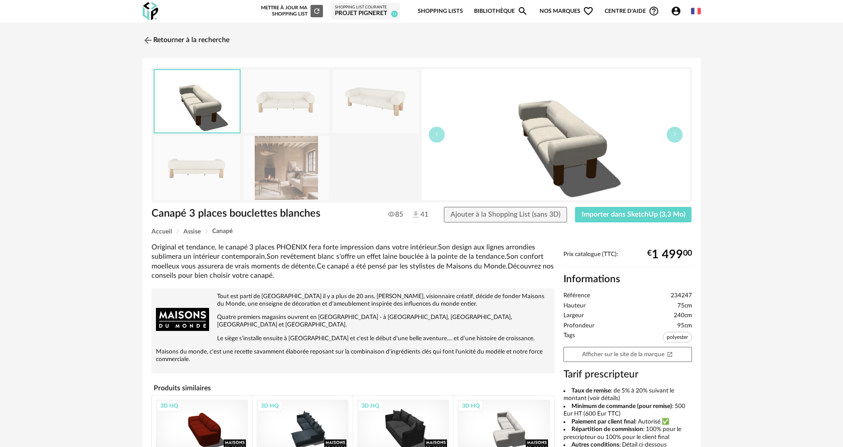
click at [295, 186] on img at bounding box center [286, 167] width 86 height 63
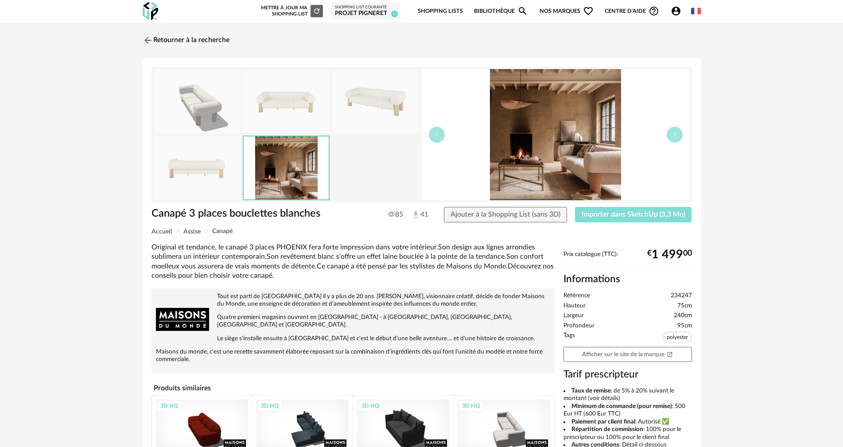
click at [640, 215] on span "Importer dans SketchUp (3,3 Mo)" at bounding box center [634, 214] width 104 height 7
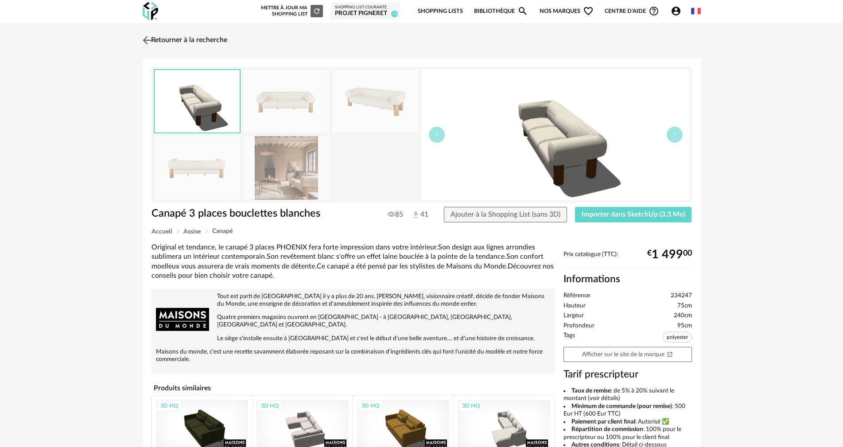
click at [147, 36] on img at bounding box center [147, 40] width 13 height 13
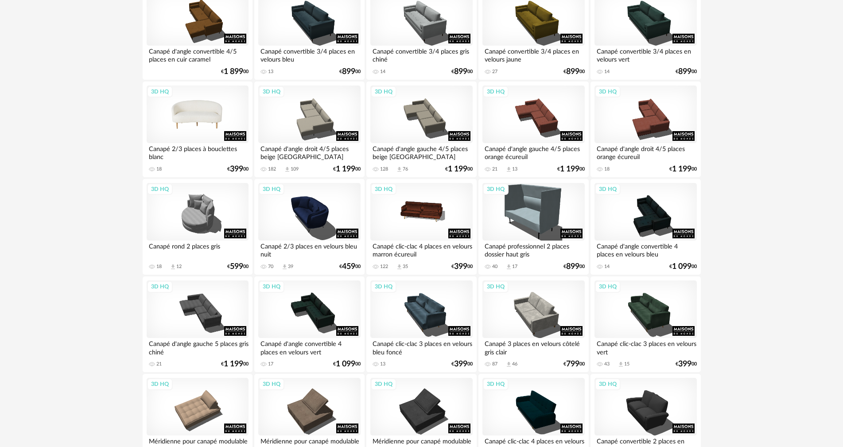
scroll to position [843, 0]
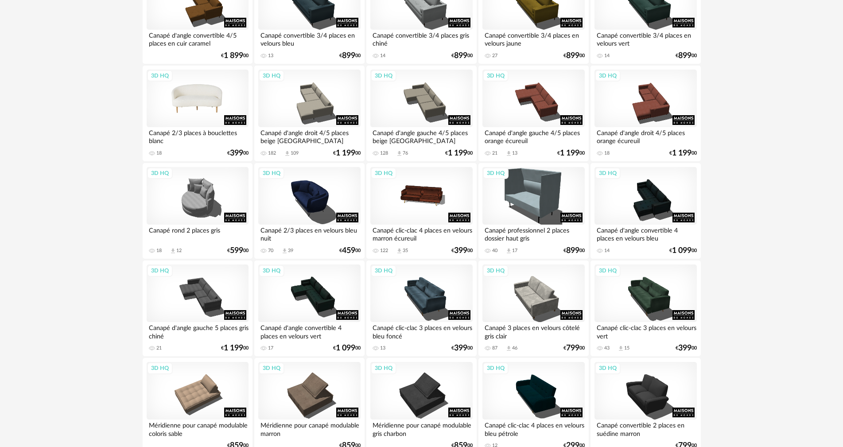
click at [210, 106] on div "3D HQ" at bounding box center [198, 99] width 102 height 58
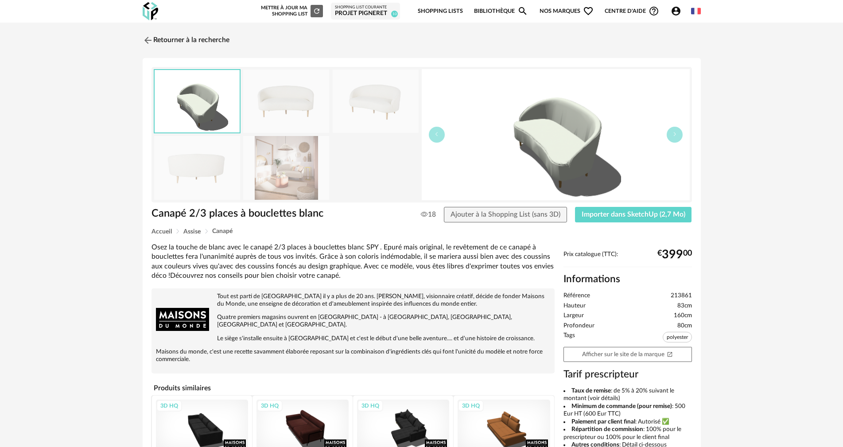
click at [294, 173] on img at bounding box center [286, 167] width 86 height 63
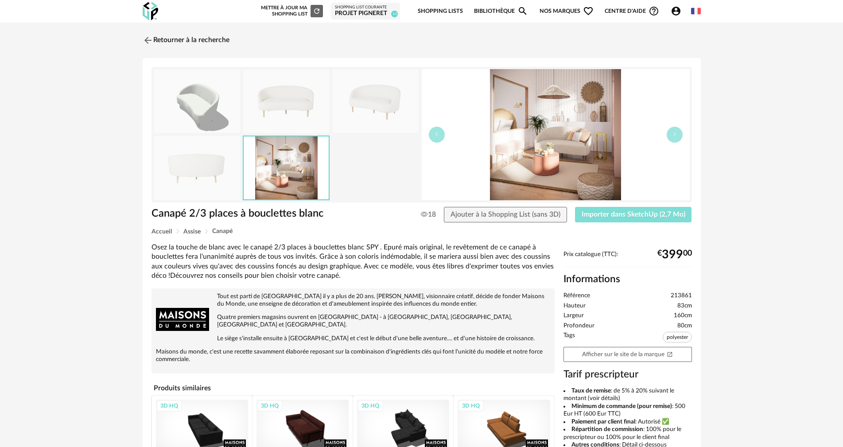
click at [625, 214] on span "Importer dans SketchUp (2,7 Mo)" at bounding box center [634, 214] width 104 height 7
click at [262, 174] on img at bounding box center [286, 168] width 85 height 62
click at [533, 135] on img at bounding box center [556, 134] width 268 height 131
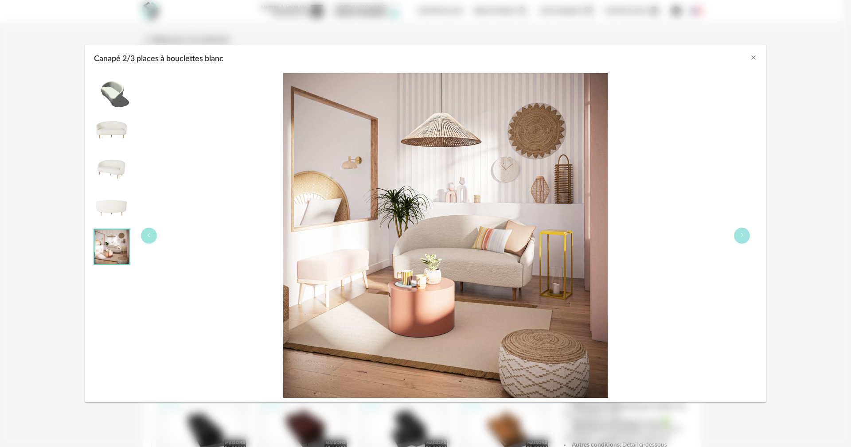
click at [785, 173] on div "Canapé 2/3 places à bouclettes blanc" at bounding box center [425, 223] width 851 height 447
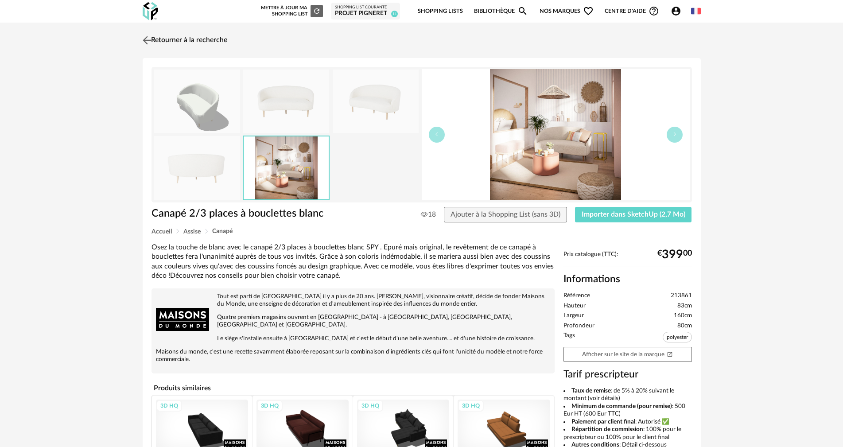
click at [144, 42] on img at bounding box center [147, 40] width 13 height 13
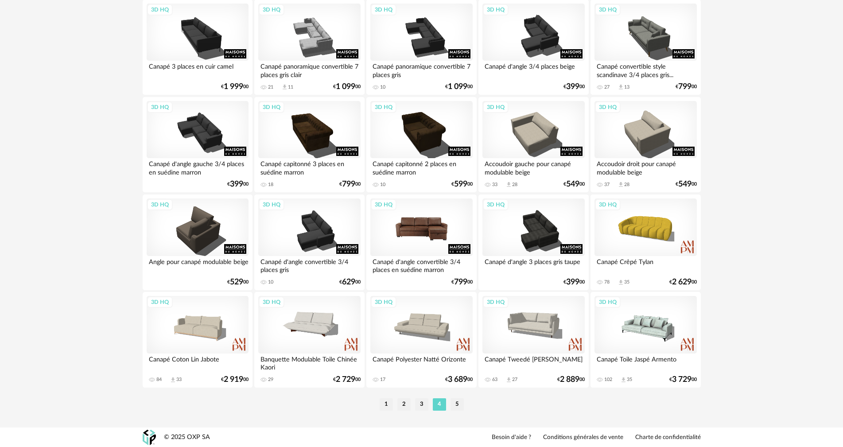
scroll to position [1690, 0]
click at [458, 402] on li "5" at bounding box center [457, 404] width 13 height 12
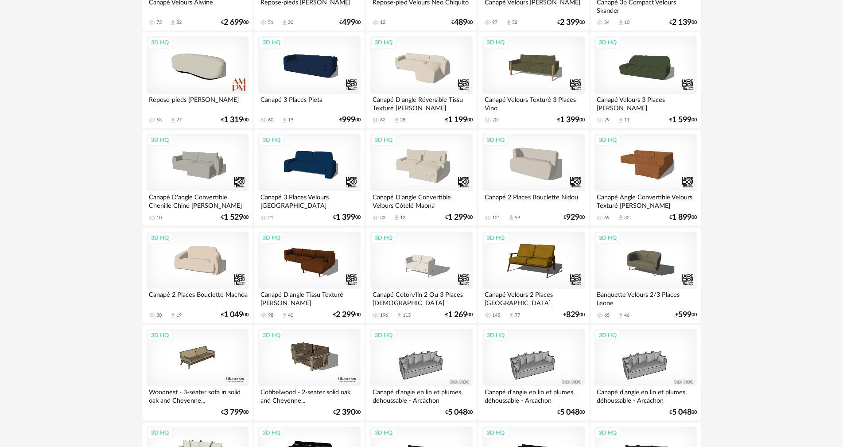
scroll to position [222, 0]
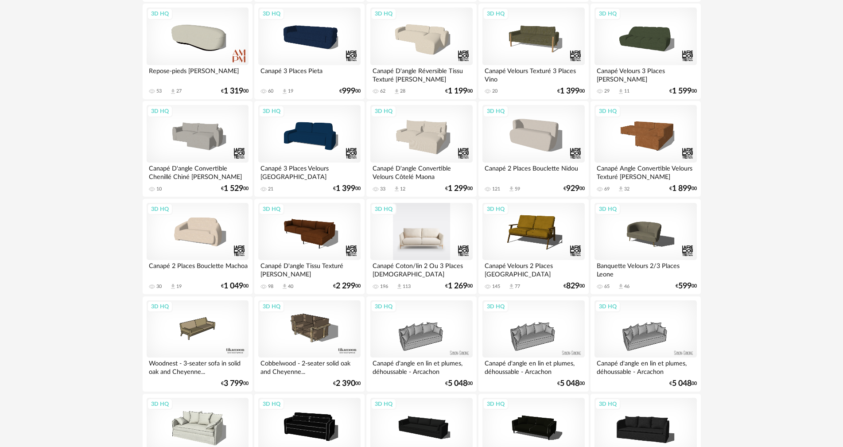
click at [433, 242] on div "3D HQ" at bounding box center [422, 232] width 102 height 58
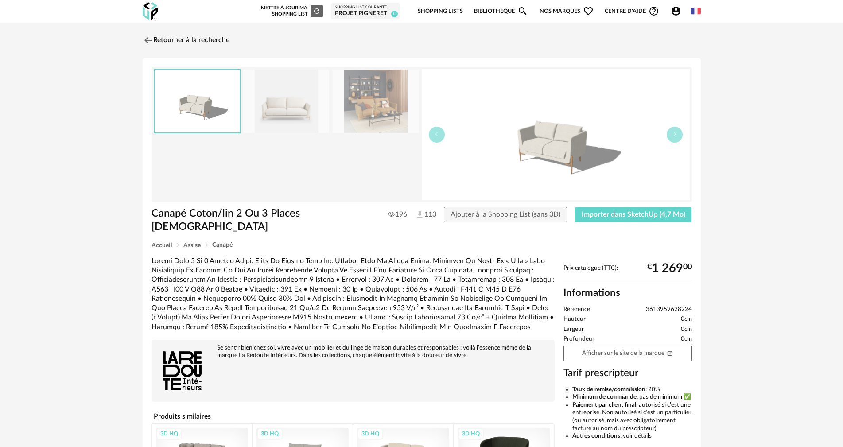
click at [364, 106] on img at bounding box center [376, 101] width 86 height 63
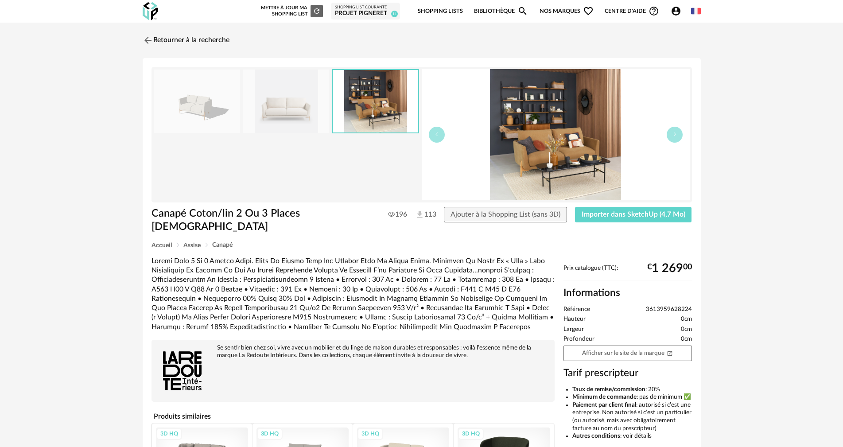
click at [301, 108] on img at bounding box center [286, 101] width 86 height 63
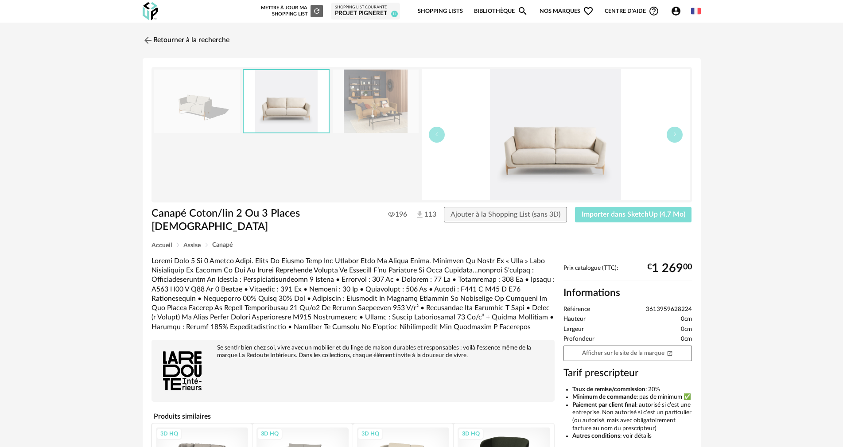
click at [628, 216] on span "Importer dans SketchUp (4,7 Mo)" at bounding box center [634, 214] width 104 height 7
click at [145, 38] on img at bounding box center [147, 40] width 13 height 13
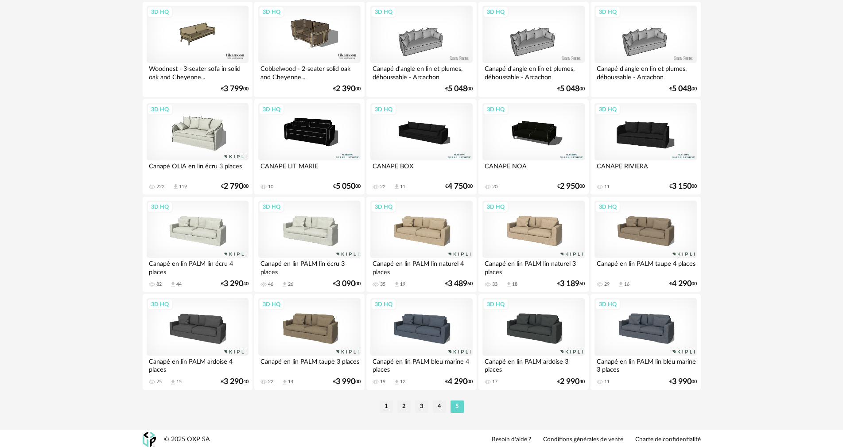
scroll to position [519, 0]
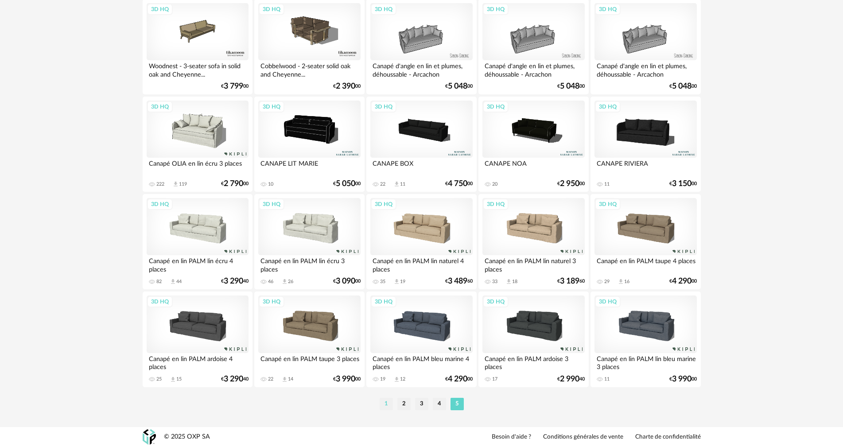
click at [385, 404] on li "1" at bounding box center [386, 404] width 13 height 12
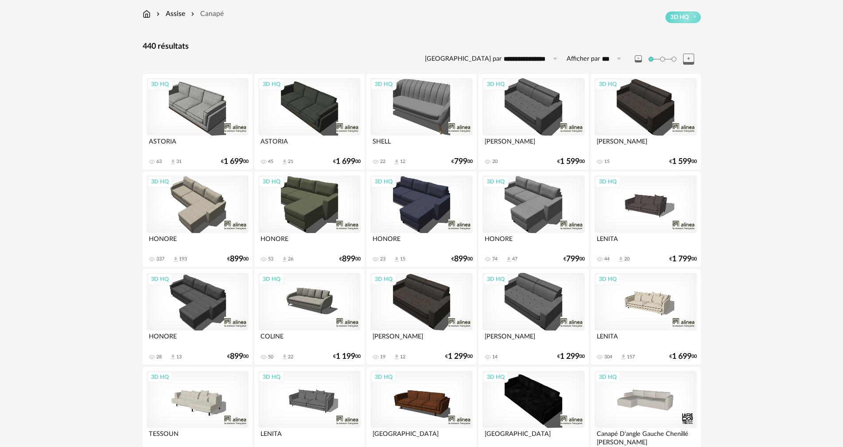
scroll to position [89, 0]
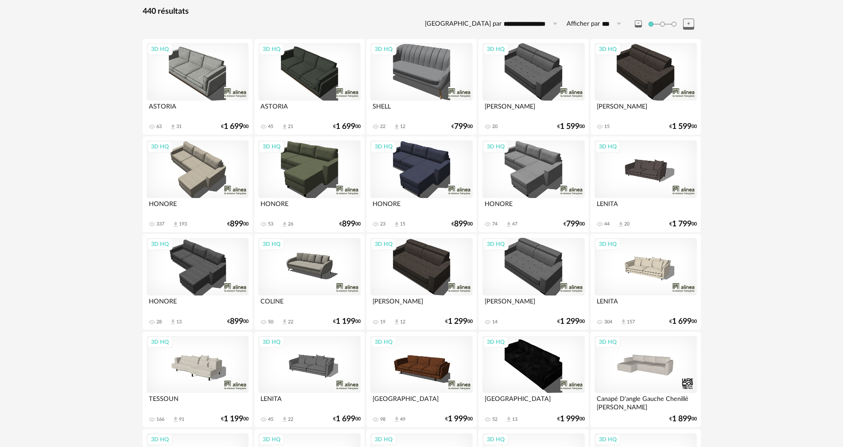
click at [652, 264] on div "3D HQ" at bounding box center [646, 267] width 102 height 58
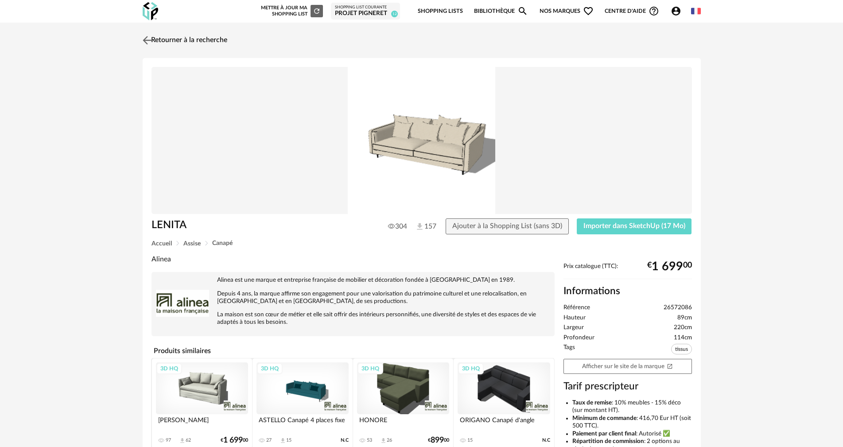
click at [149, 37] on img at bounding box center [147, 40] width 13 height 13
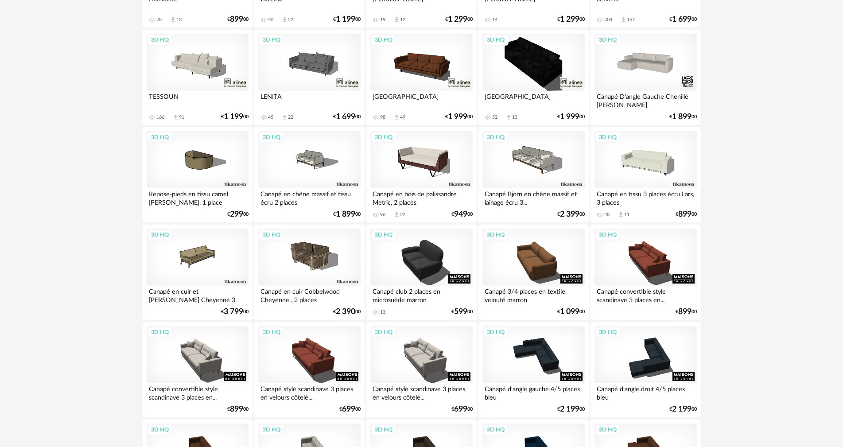
scroll to position [488, 0]
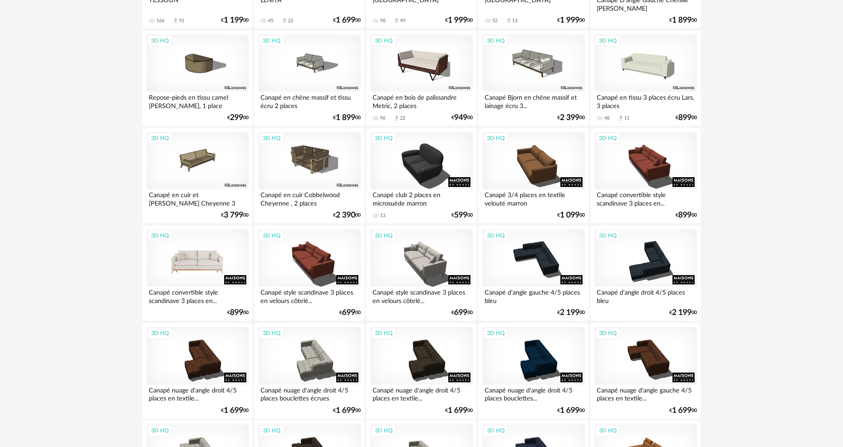
click at [203, 265] on div "3D HQ" at bounding box center [198, 259] width 102 height 58
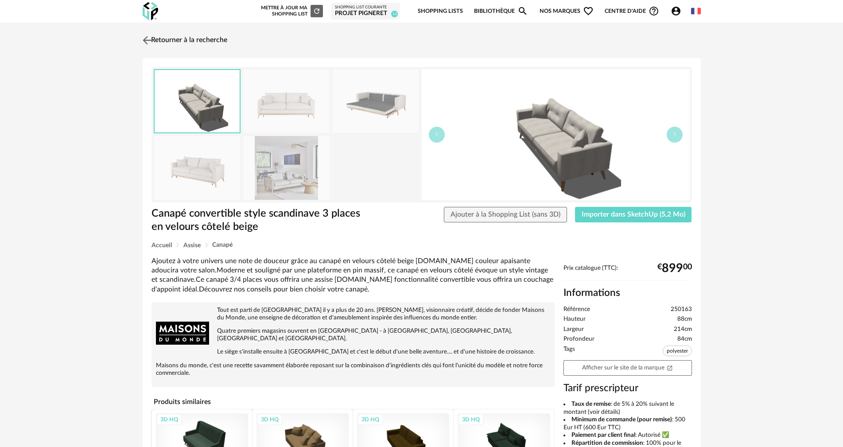
click at [147, 36] on img at bounding box center [147, 40] width 13 height 13
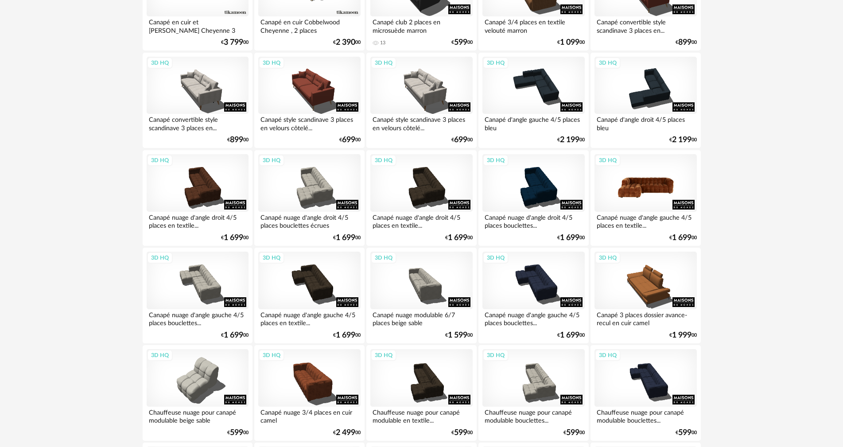
scroll to position [665, 0]
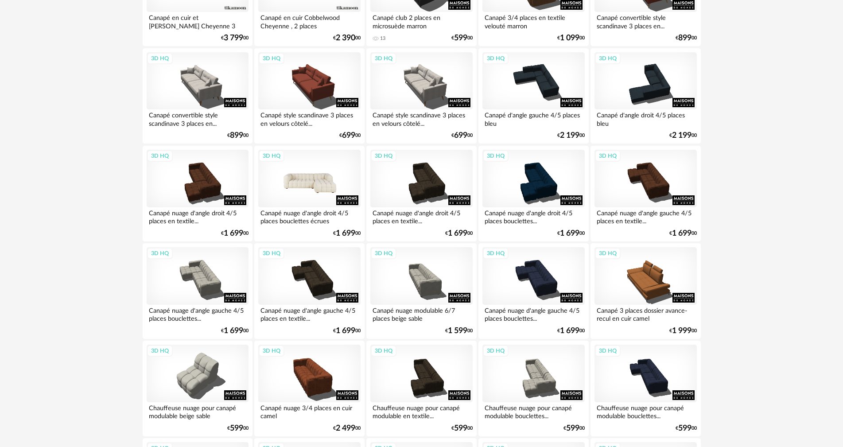
click at [287, 192] on div "3D HQ" at bounding box center [309, 179] width 102 height 58
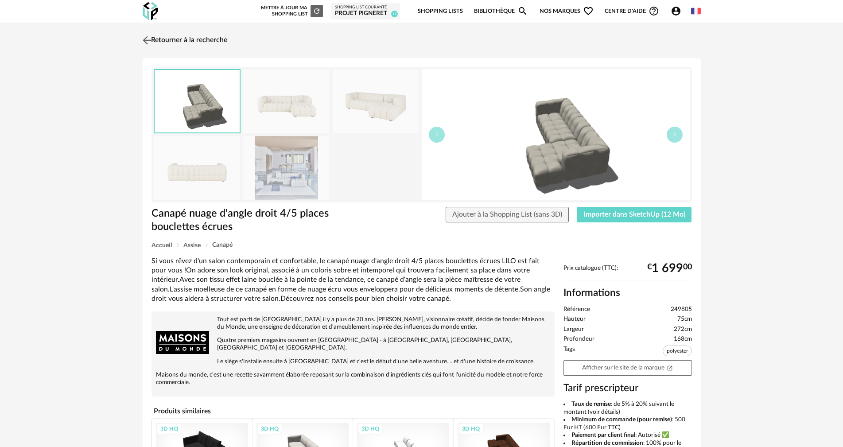
click at [147, 39] on img at bounding box center [147, 40] width 13 height 13
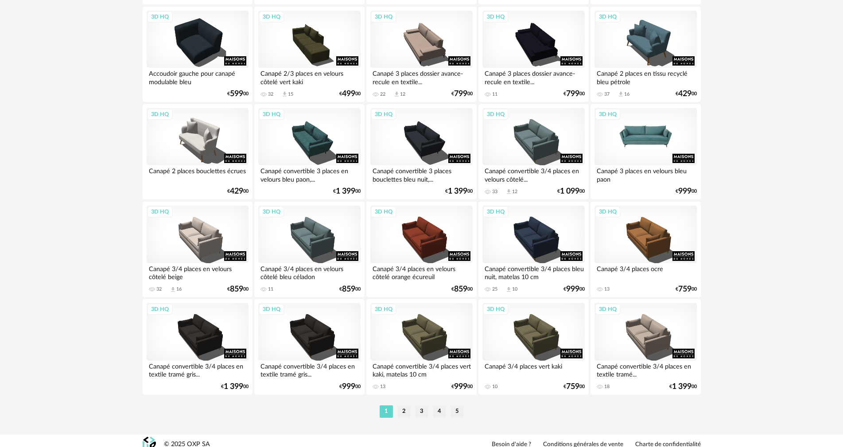
scroll to position [1690, 0]
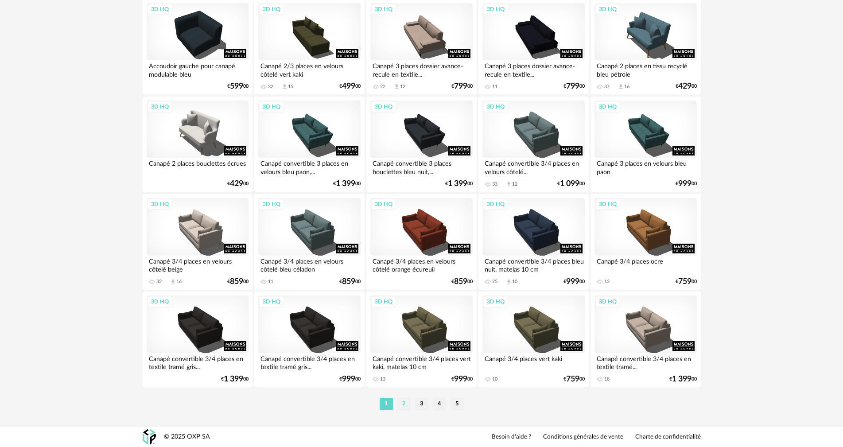
click at [403, 408] on li "2" at bounding box center [404, 404] width 13 height 12
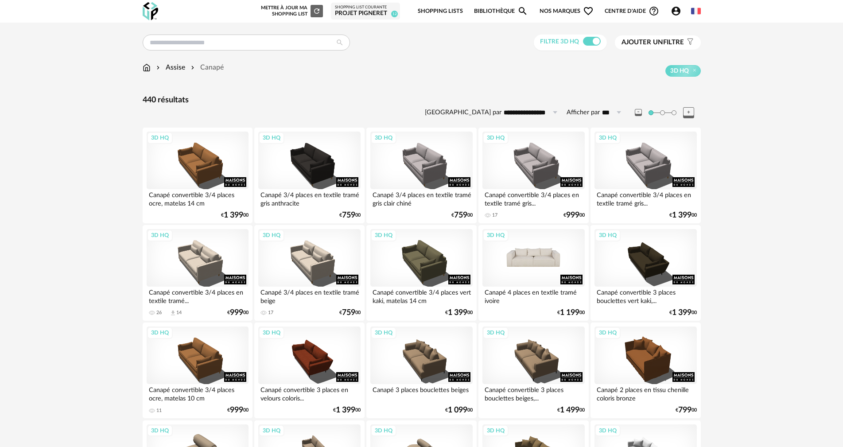
click at [529, 258] on div "3D HQ" at bounding box center [534, 258] width 102 height 58
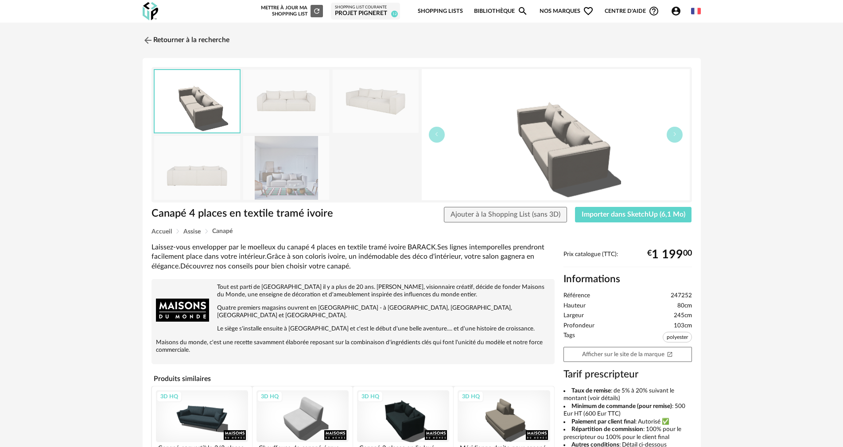
click at [292, 178] on img at bounding box center [286, 167] width 86 height 63
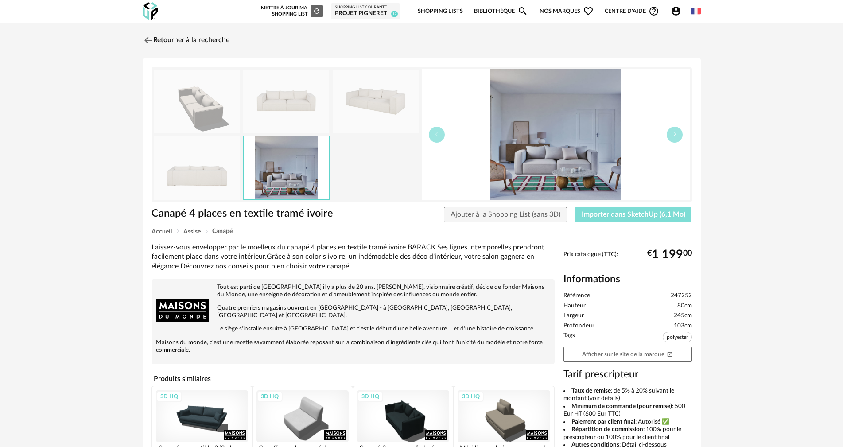
click at [654, 217] on span "Importer dans SketchUp (6,1 Mo)" at bounding box center [634, 214] width 104 height 7
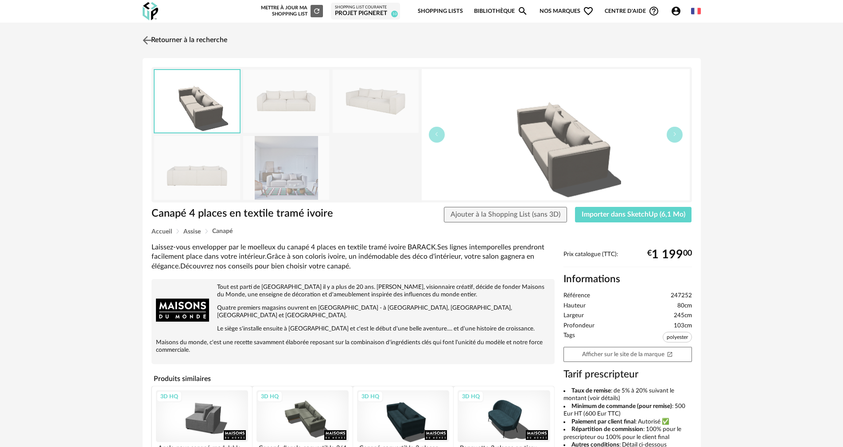
click at [148, 43] on img at bounding box center [147, 40] width 13 height 13
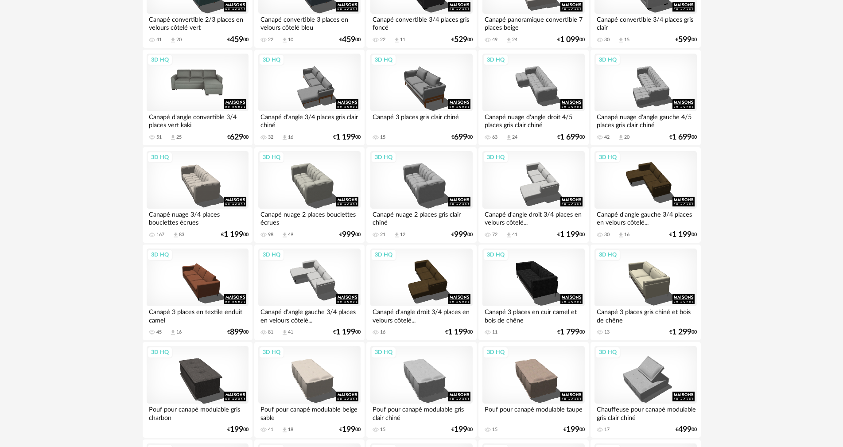
scroll to position [887, 0]
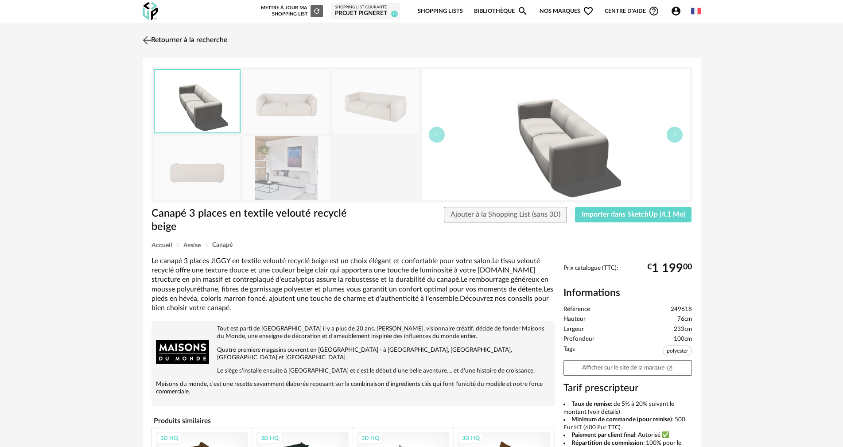
click at [149, 40] on img at bounding box center [147, 40] width 13 height 13
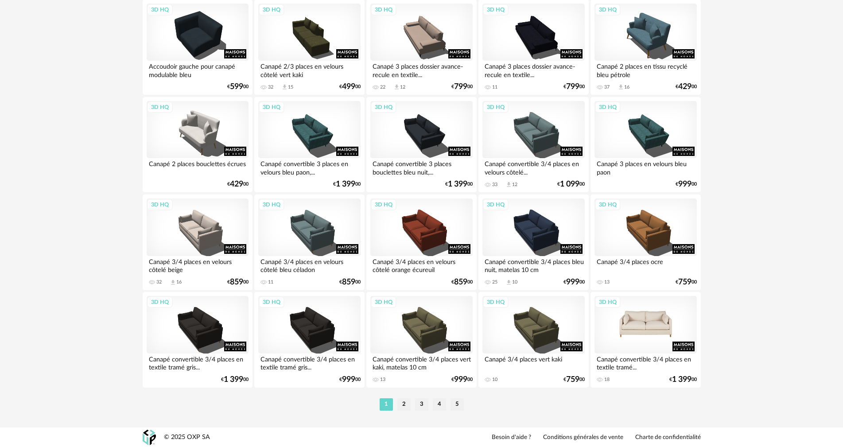
scroll to position [1690, 0]
click at [400, 403] on li "2" at bounding box center [404, 404] width 13 height 12
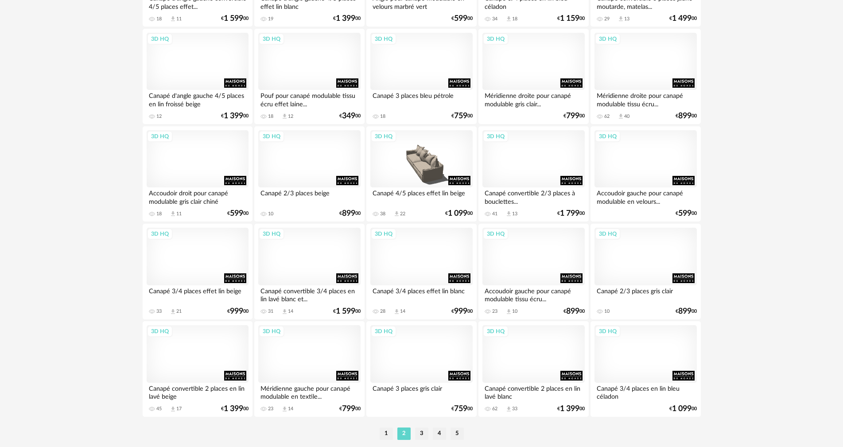
scroll to position [1690, 0]
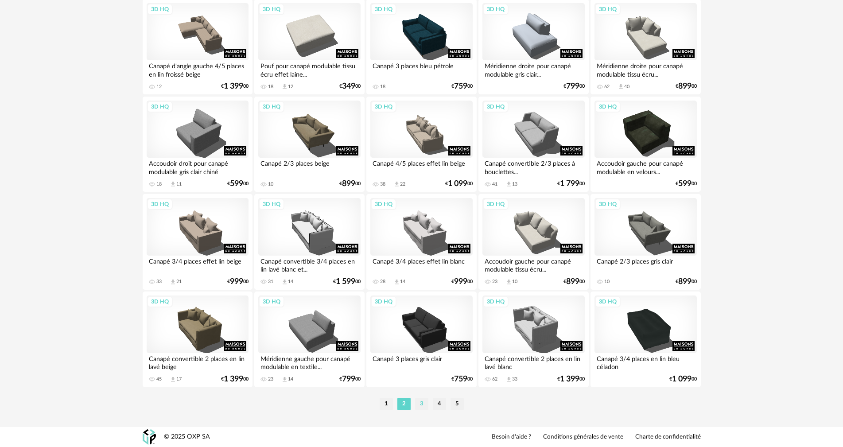
click at [423, 405] on li "3" at bounding box center [421, 404] width 13 height 12
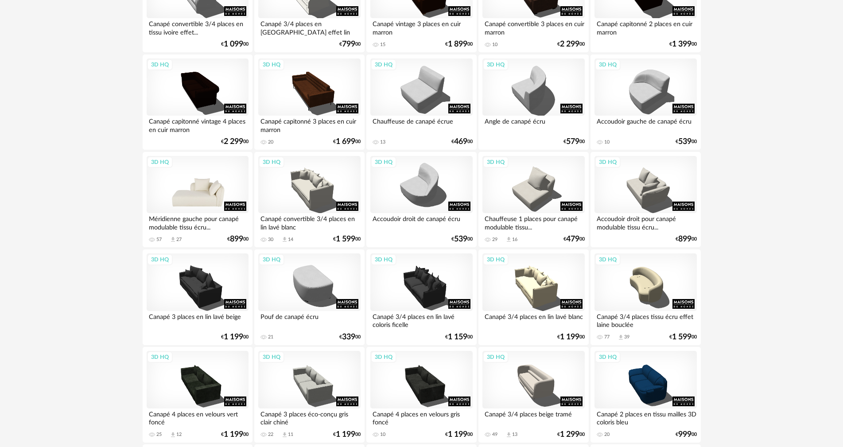
scroll to position [576, 0]
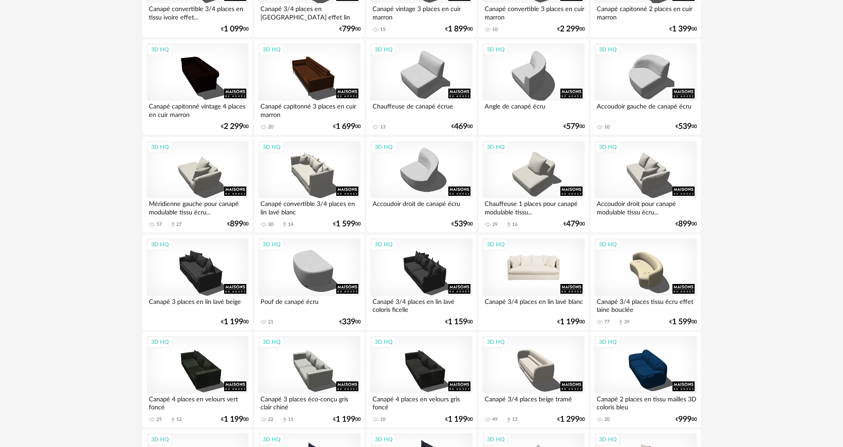
click at [542, 273] on div "3D HQ" at bounding box center [534, 267] width 102 height 58
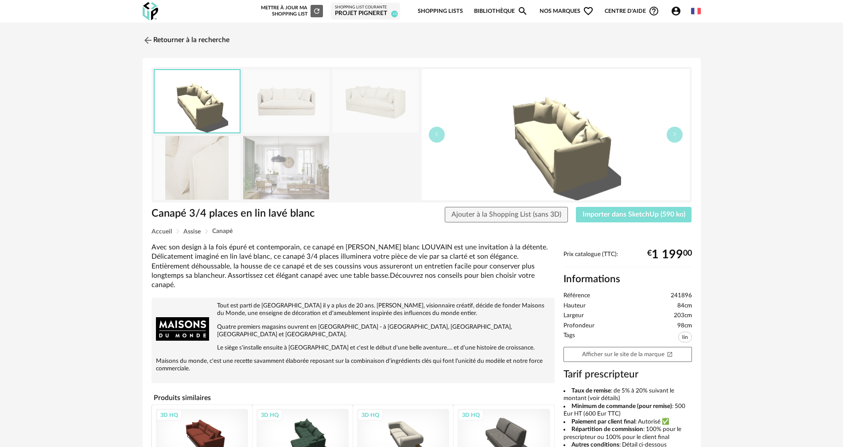
click at [655, 213] on span "Importer dans SketchUp (590 ko)" at bounding box center [634, 214] width 103 height 7
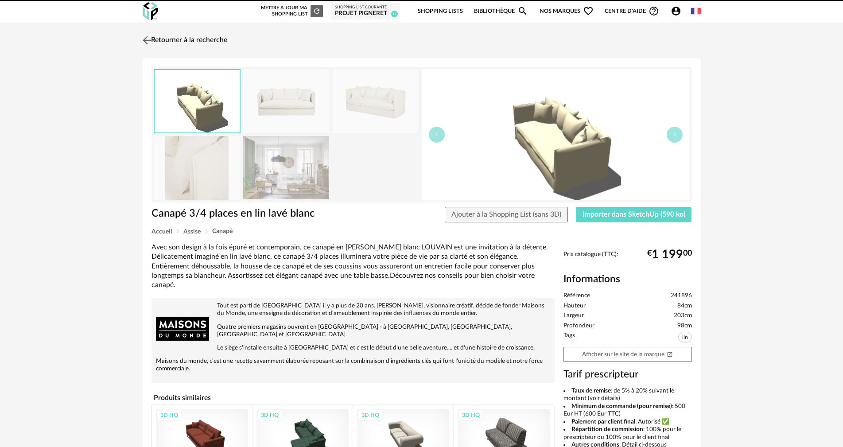
click at [146, 43] on img at bounding box center [147, 40] width 13 height 13
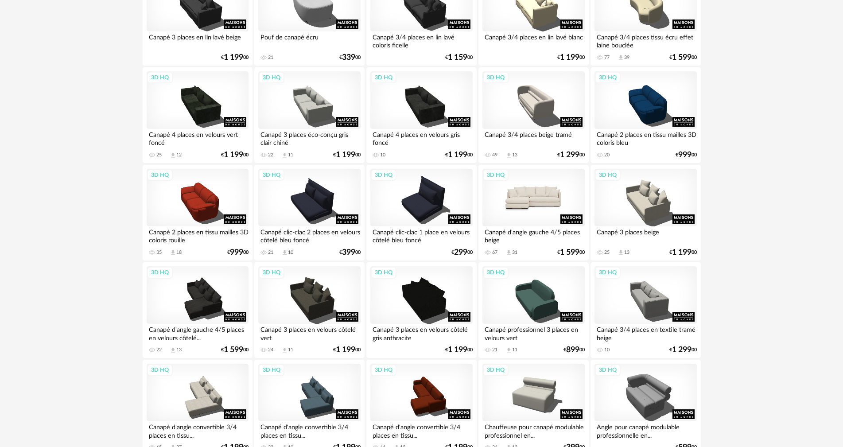
scroll to position [842, 0]
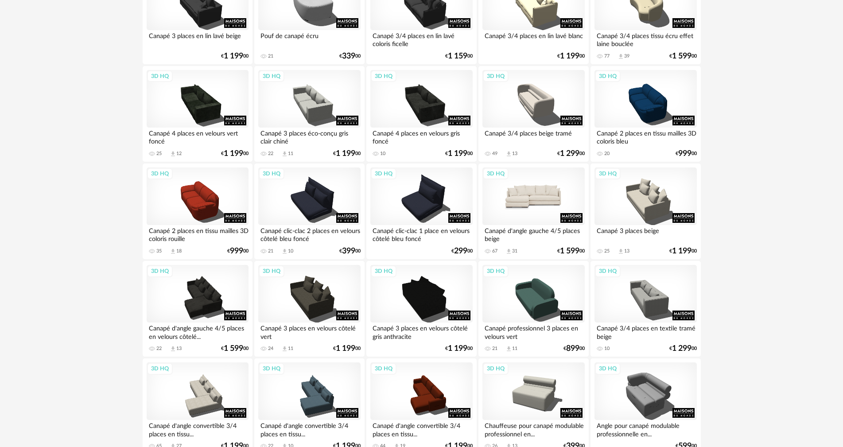
click at [536, 199] on div "3D HQ" at bounding box center [534, 197] width 102 height 58
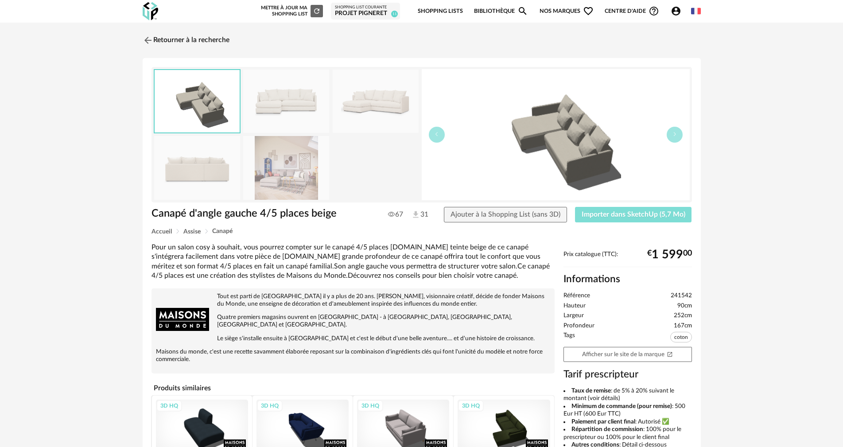
click at [610, 213] on span "Importer dans SketchUp (5,7 Mo)" at bounding box center [634, 214] width 104 height 7
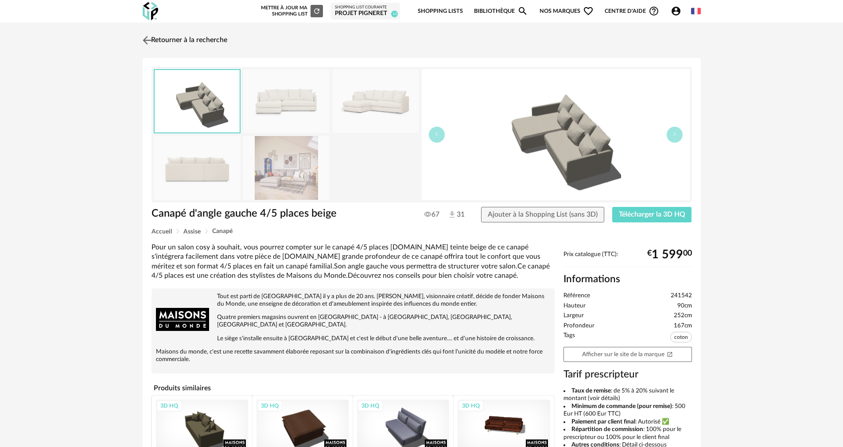
click at [146, 39] on img at bounding box center [147, 40] width 13 height 13
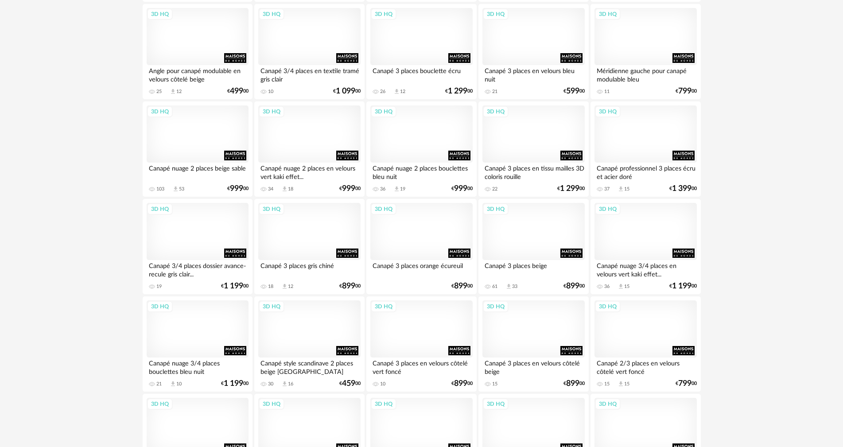
scroll to position [1490, 0]
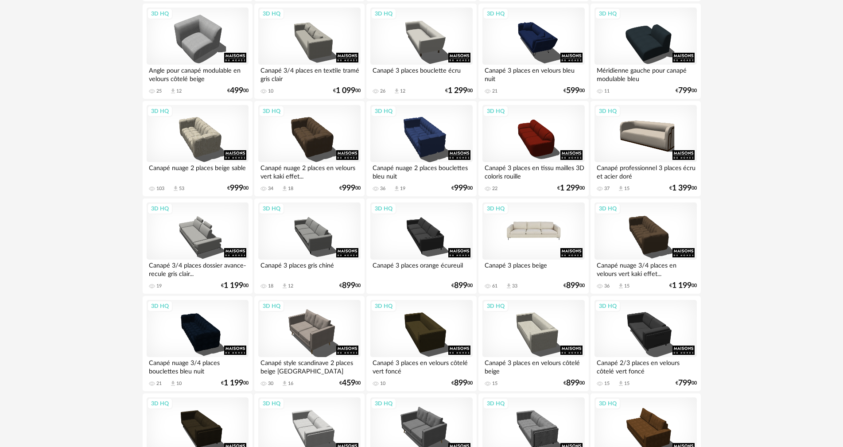
click at [543, 236] on div "3D HQ" at bounding box center [534, 232] width 102 height 58
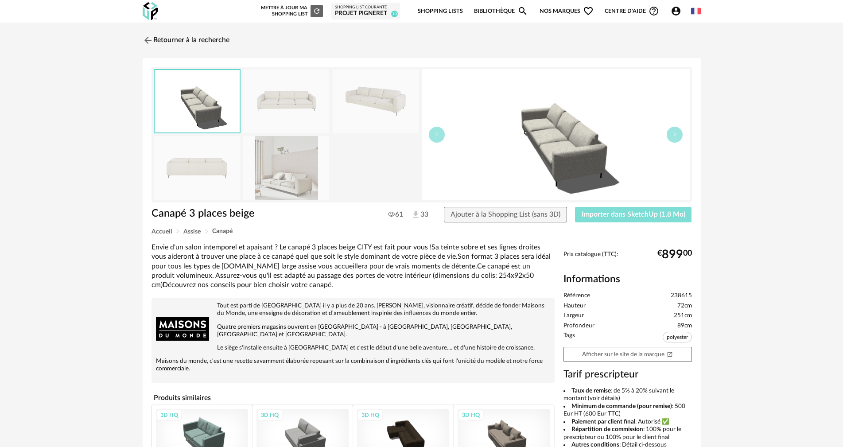
click at [616, 213] on span "Importer dans SketchUp (1,8 Mo)" at bounding box center [634, 214] width 104 height 7
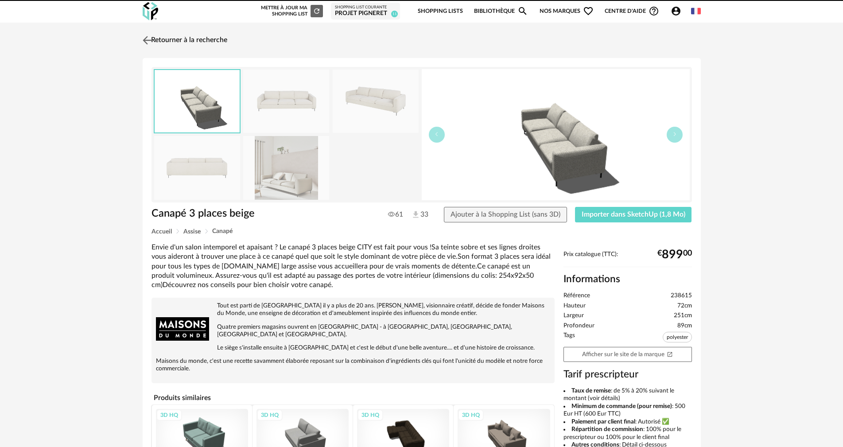
click at [149, 42] on img at bounding box center [147, 40] width 13 height 13
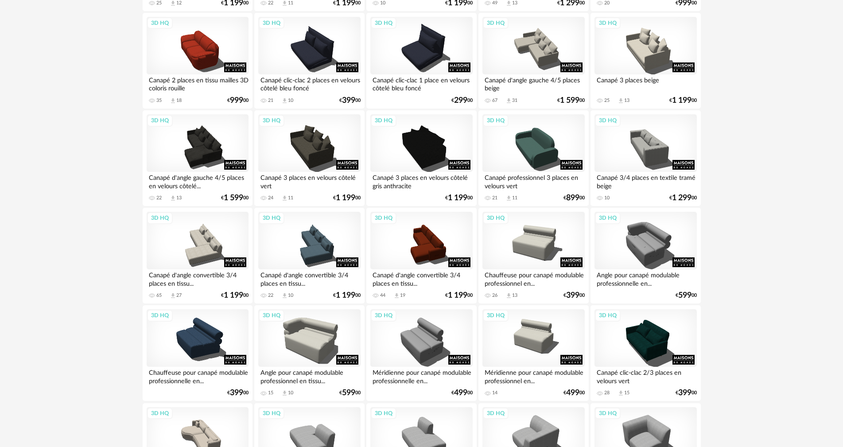
scroll to position [1043, 0]
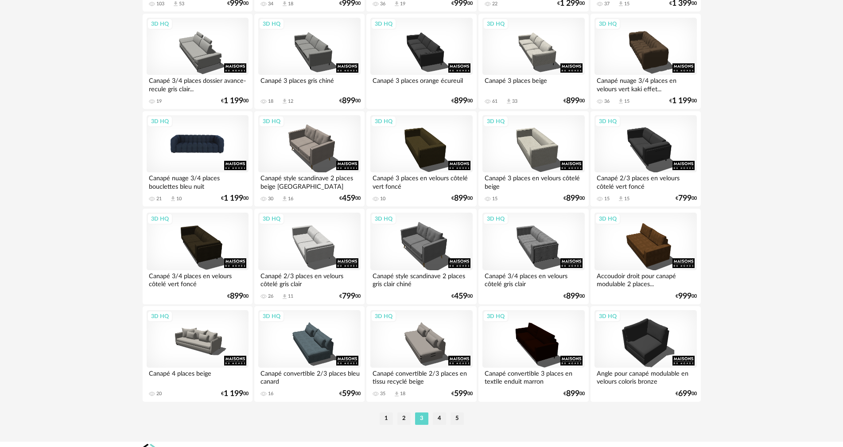
scroll to position [1690, 0]
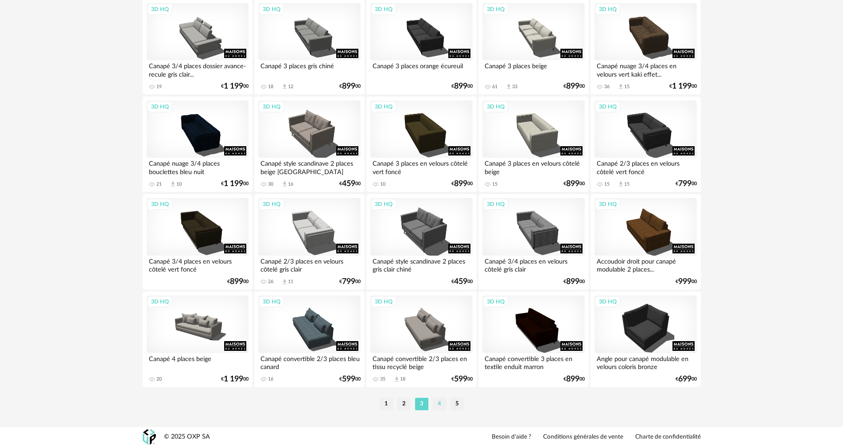
click at [443, 407] on li "4" at bounding box center [439, 404] width 13 height 12
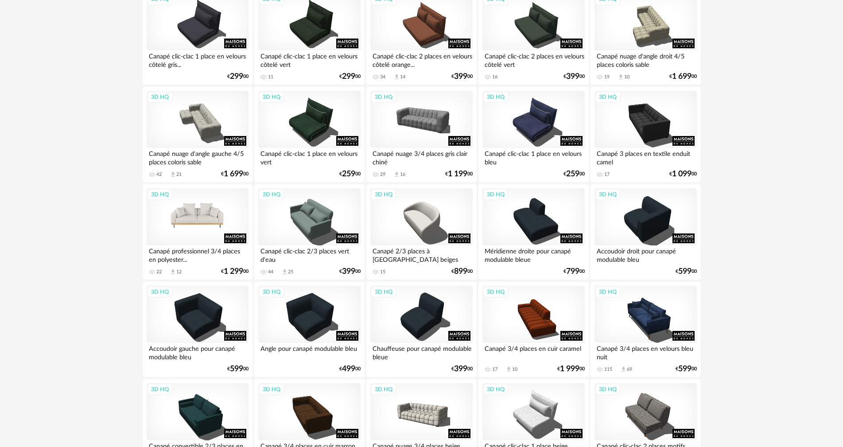
scroll to position [355, 0]
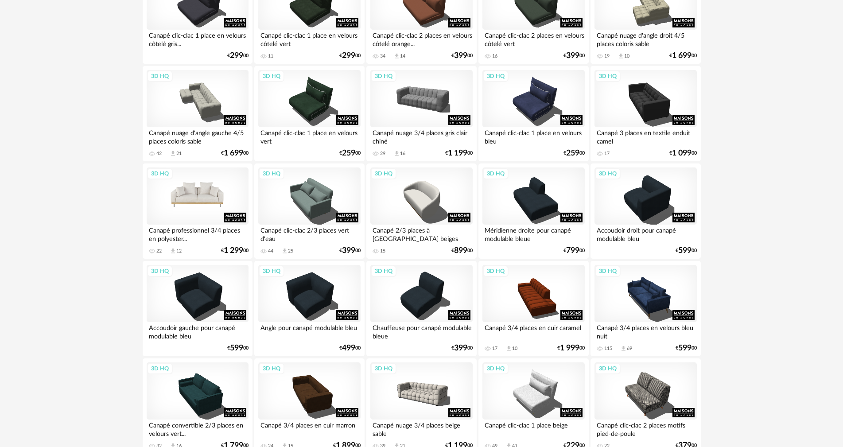
click at [206, 204] on div "3D HQ" at bounding box center [198, 197] width 102 height 58
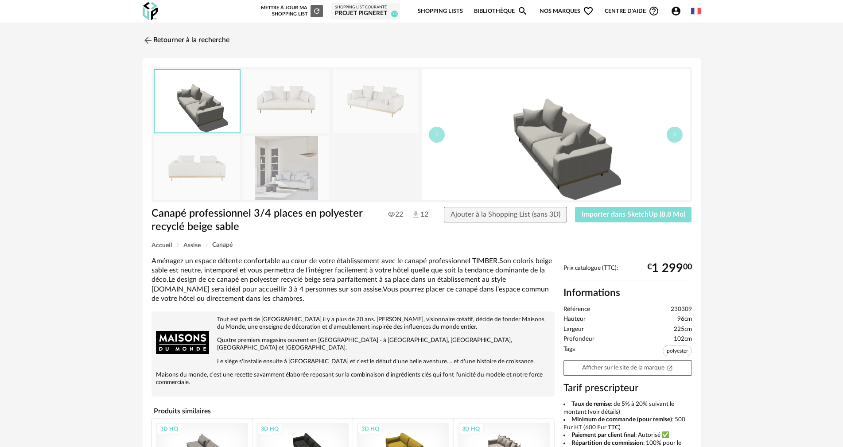
click at [678, 217] on span "Importer dans SketchUp (8,8 Mo)" at bounding box center [634, 214] width 104 height 7
click at [147, 40] on img at bounding box center [147, 40] width 13 height 13
